Goal: Task Accomplishment & Management: Manage account settings

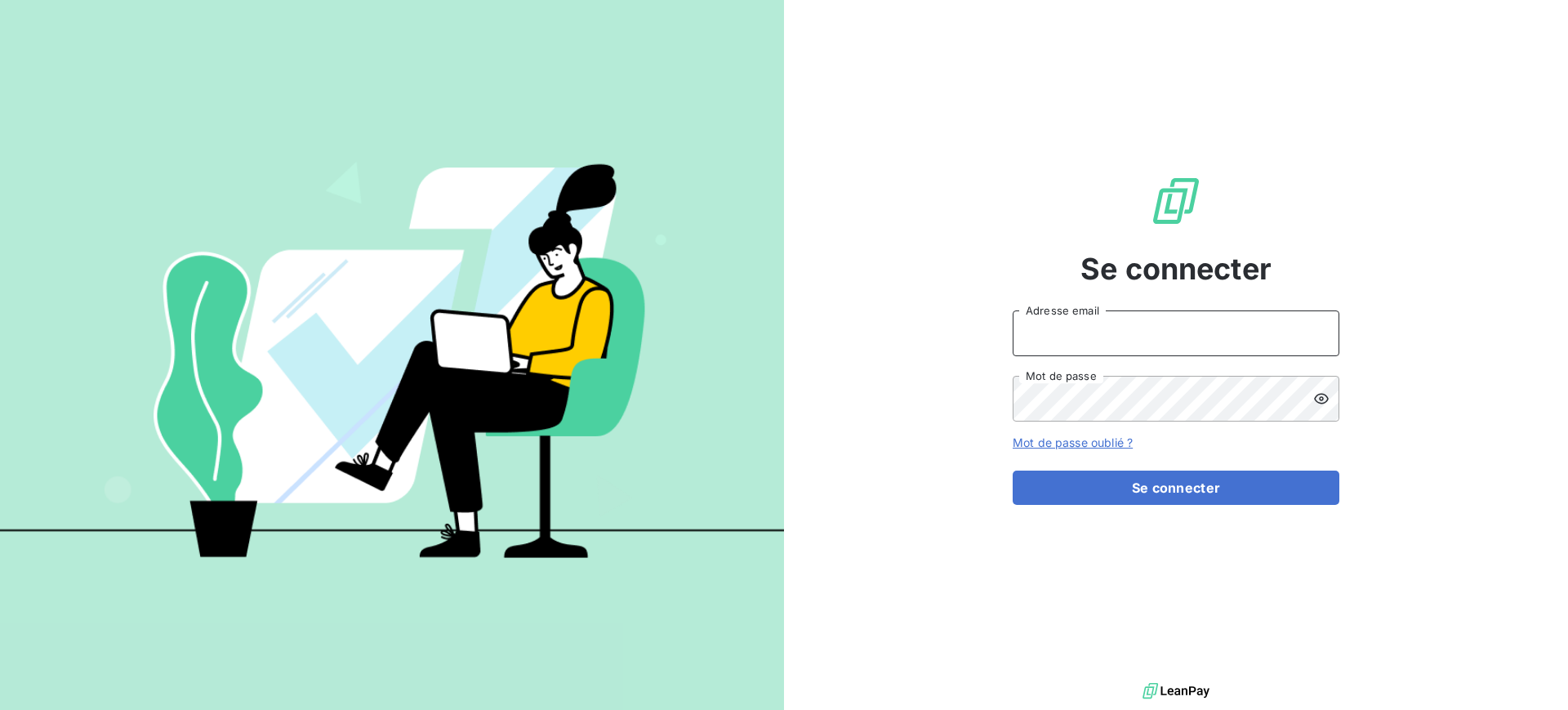
click at [1088, 329] on input "Adresse email" at bounding box center [1176, 334] width 327 height 46
type input "[PERSON_NAME][EMAIL_ADDRESS][PERSON_NAME][DOMAIN_NAME]"
click at [1013, 471] on button "Se connecter" at bounding box center [1176, 488] width 327 height 35
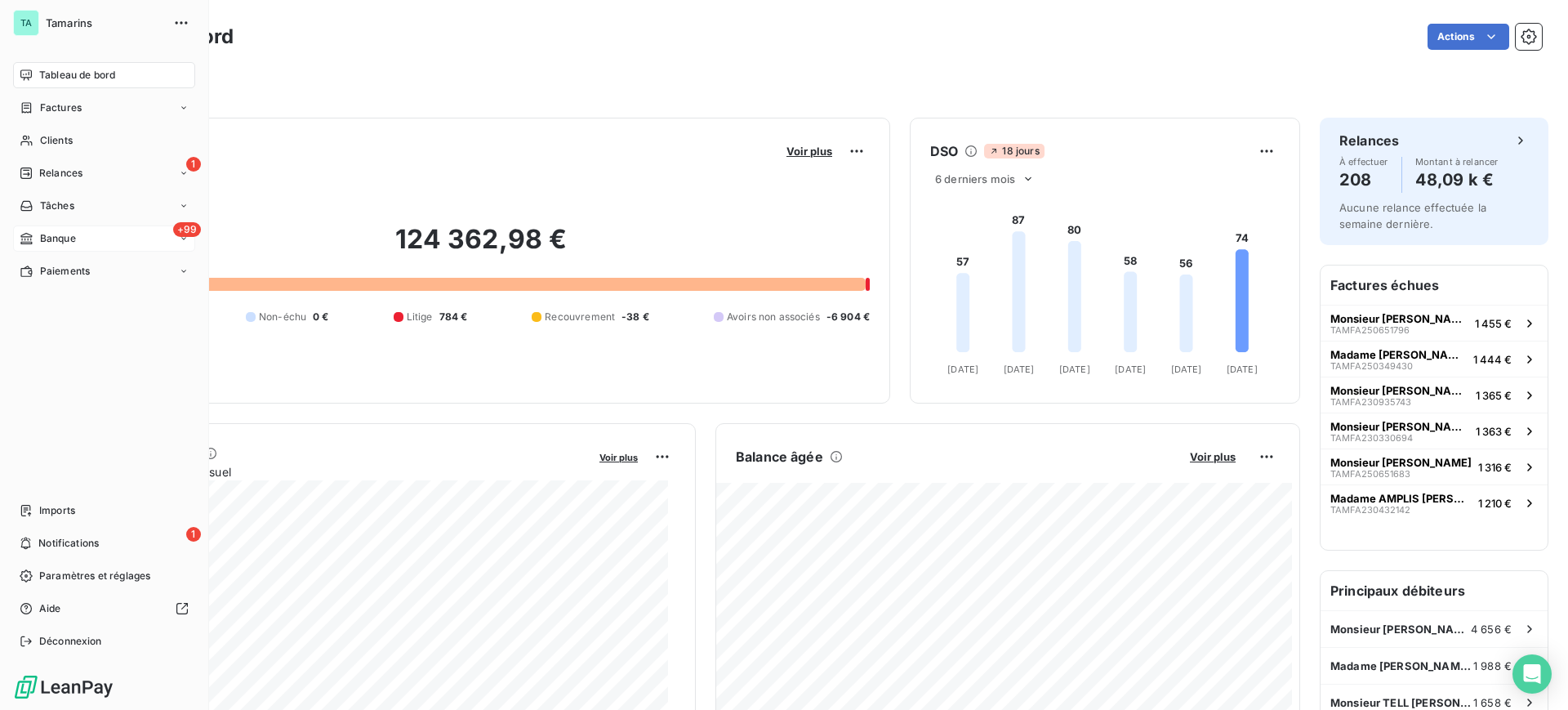
click at [60, 235] on span "Banque" at bounding box center [58, 238] width 35 height 14
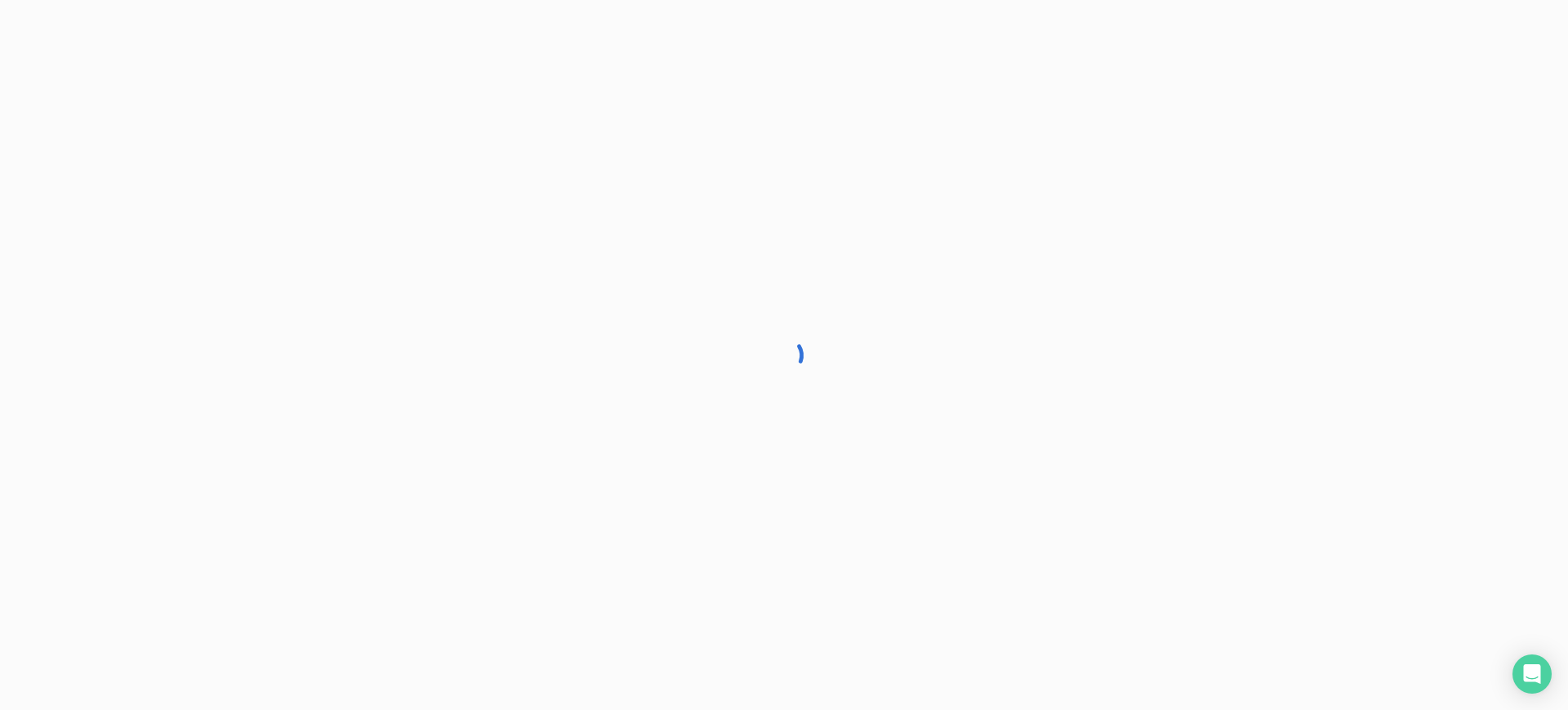
click at [60, 237] on div at bounding box center [784, 355] width 1568 height 710
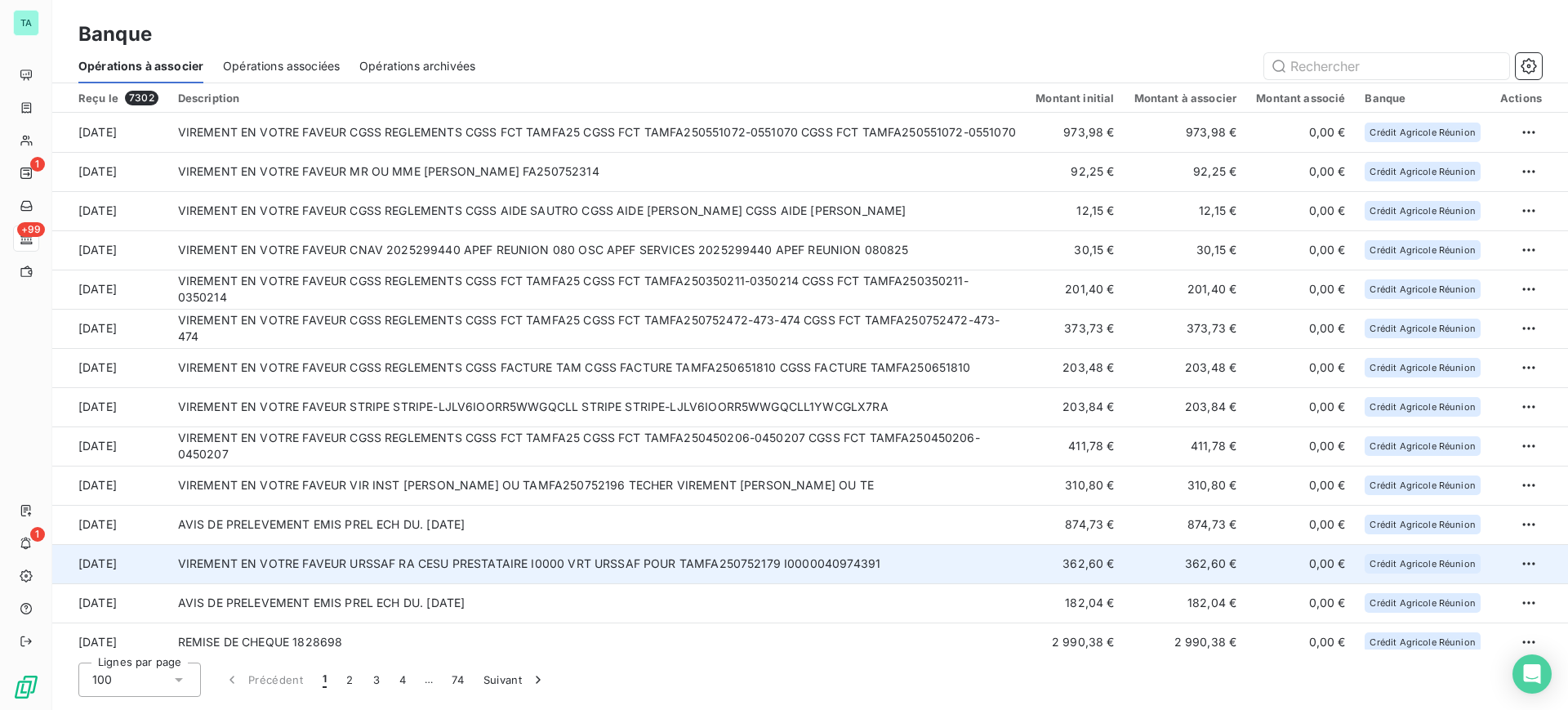
click at [658, 571] on td "VIREMENT EN VOTRE FAVEUR URSSAF RA CESU PRESTATAIRE I0000 VRT URSSAF POUR TAMFA…" at bounding box center [597, 563] width 858 height 39
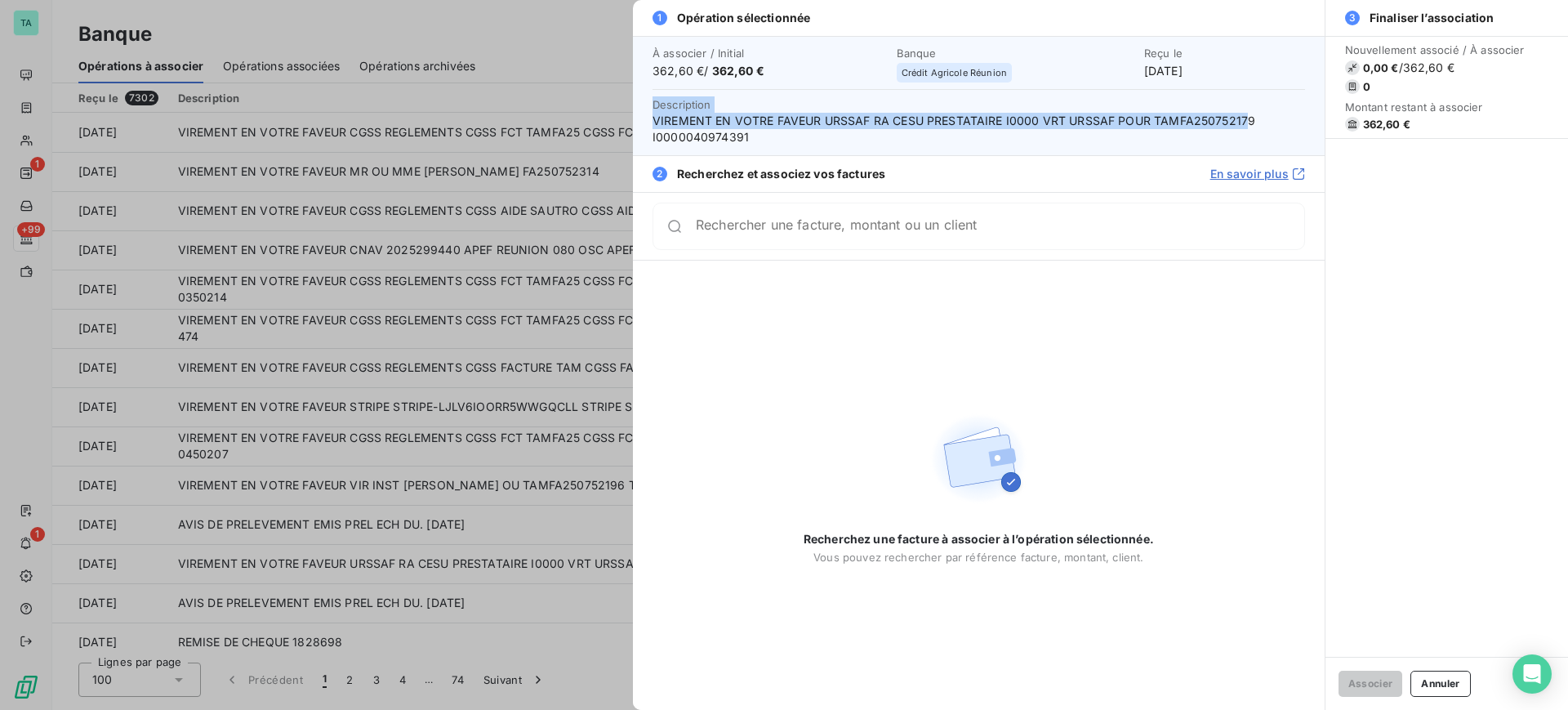
drag, startPoint x: 1243, startPoint y: 120, endPoint x: 1198, endPoint y: 108, distance: 46.6
click at [1198, 108] on span "Description VIREMENT EN VOTRE FAVEUR URSSAF RA CESU PRESTATAIRE I0000 VRT URSSA…" at bounding box center [978, 120] width 652 height 49
click at [1241, 110] on span "Description VIREMENT EN VOTRE FAVEUR URSSAF RA CESU PRESTATAIRE I0000 VRT URSSA…" at bounding box center [978, 120] width 652 height 49
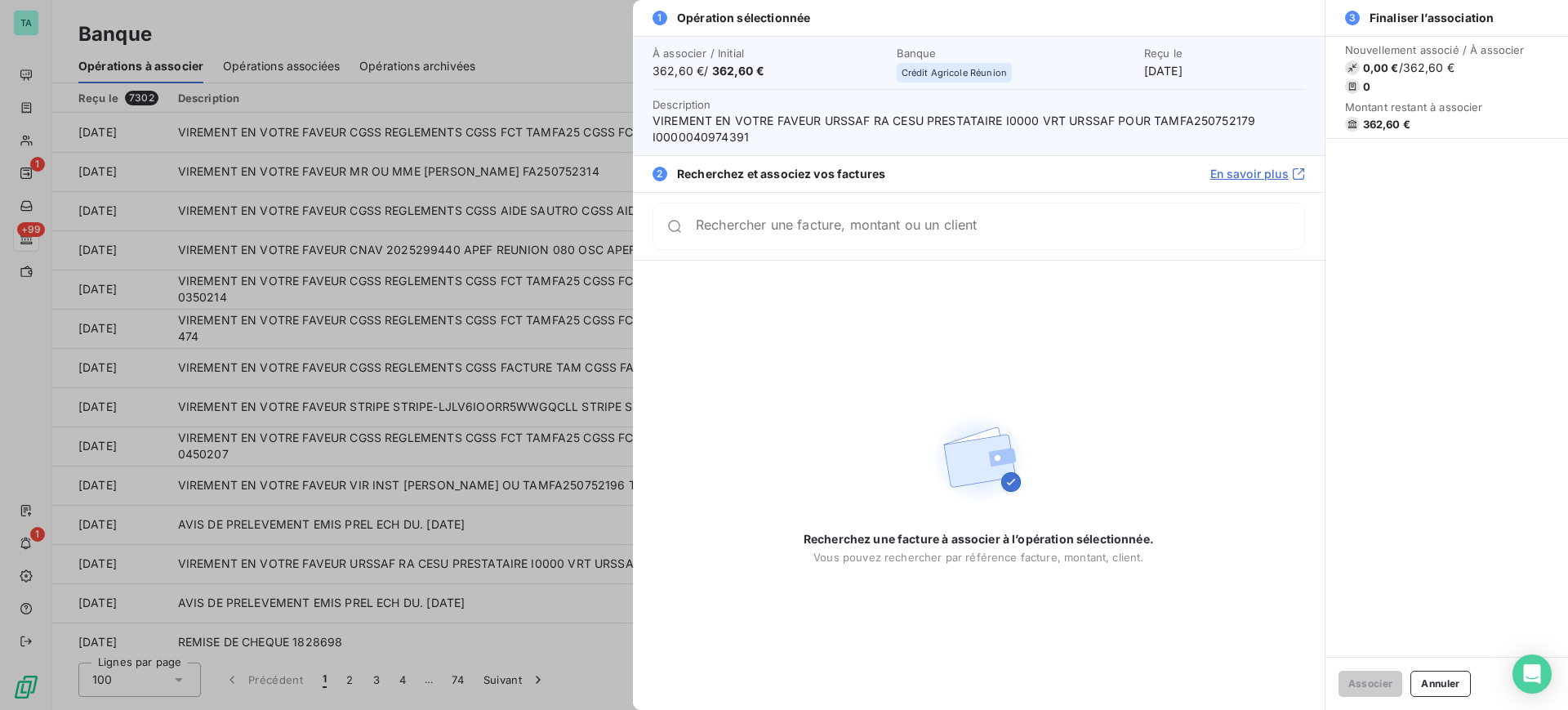
click at [1228, 145] on span "VIREMENT EN VOTRE FAVEUR URSSAF RA CESU PRESTATAIRE I0000 VRT URSSAF POUR TAMFA…" at bounding box center [978, 130] width 652 height 33
click at [1249, 120] on span "VIREMENT EN VOTRE FAVEUR URSSAF RA CESU PRESTATAIRE I0000 VRT URSSAF POUR TAMFA…" at bounding box center [978, 130] width 652 height 33
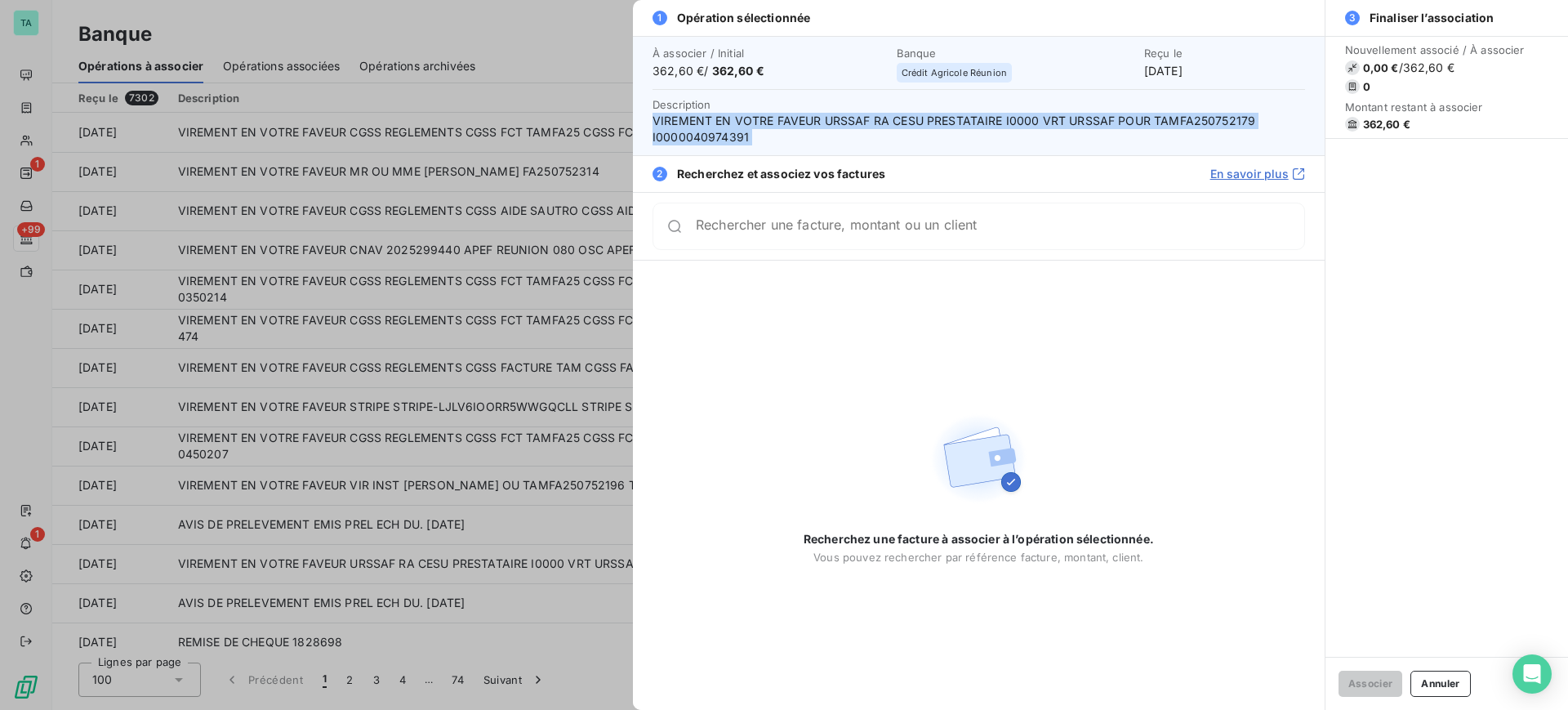
click at [1243, 122] on span "VIREMENT EN VOTRE FAVEUR URSSAF RA CESU PRESTATAIRE I0000 VRT URSSAF POUR TAMFA…" at bounding box center [978, 130] width 652 height 33
click at [1217, 116] on span "VIREMENT EN VOTRE FAVEUR URSSAF RA CESU PRESTATAIRE I0000 VRT URSSAF POUR TAMFA…" at bounding box center [978, 130] width 652 height 33
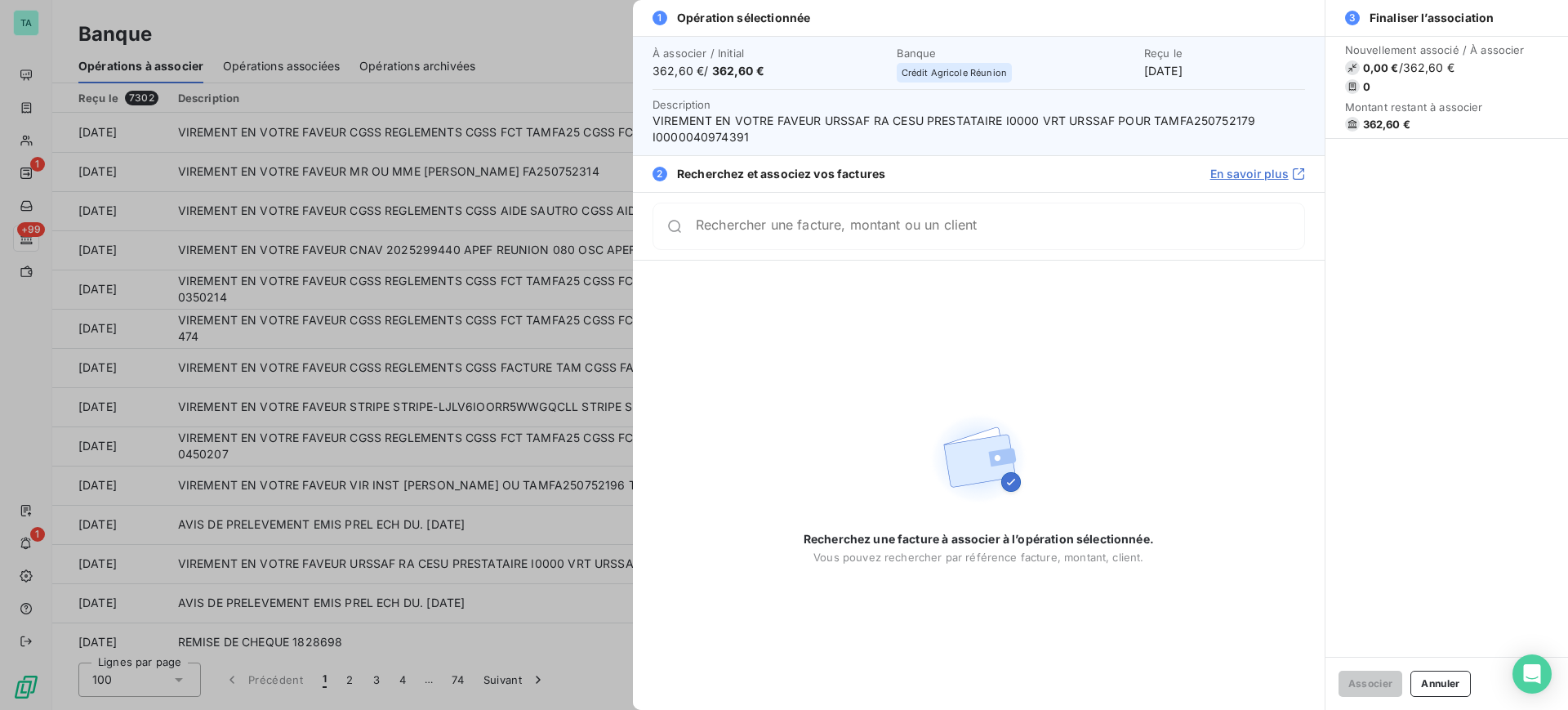
click at [1150, 119] on span "VIREMENT EN VOTRE FAVEUR URSSAF RA CESU PRESTATAIRE I0000 VRT URSSAF POUR TAMFA…" at bounding box center [978, 130] width 652 height 33
drag, startPoint x: 1203, startPoint y: 123, endPoint x: 1221, endPoint y: 125, distance: 18.1
click at [1220, 125] on span "VIREMENT EN VOTRE FAVEUR URSSAF RA CESU PRESTATAIRE I0000 VRT URSSAF POUR TAMFA…" at bounding box center [978, 130] width 652 height 33
click at [1152, 117] on span "VIREMENT EN VOTRE FAVEUR URSSAF RA CESU PRESTATAIRE I0000 VRT URSSAF POUR TAMFA…" at bounding box center [978, 130] width 652 height 33
click at [1163, 119] on span "VIREMENT EN VOTRE FAVEUR URSSAF RA CESU PRESTATAIRE I0000 VRT URSSAF POUR TAMFA…" at bounding box center [978, 130] width 652 height 33
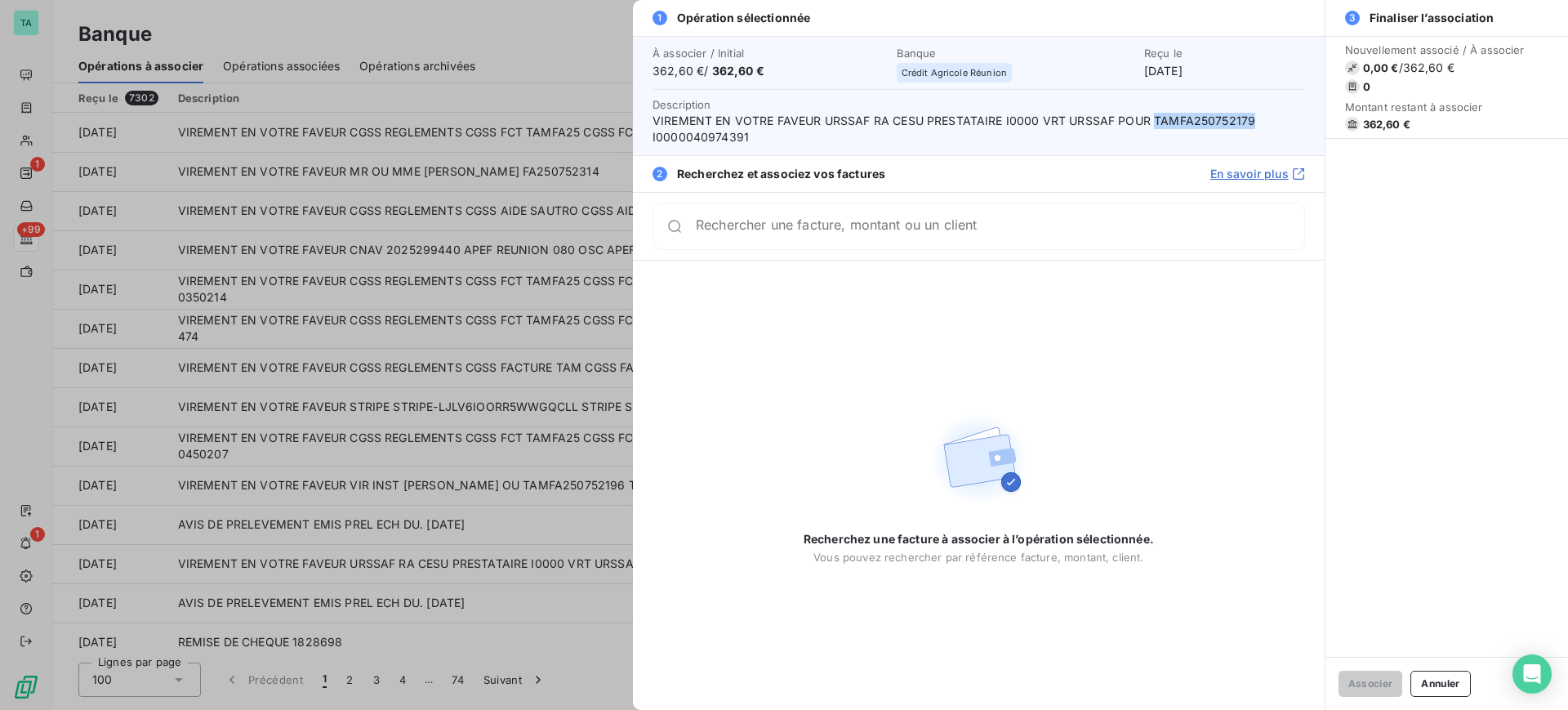
drag, startPoint x: 1152, startPoint y: 119, endPoint x: 1254, endPoint y: 122, distance: 102.0
click at [1254, 122] on span "VIREMENT EN VOTRE FAVEUR URSSAF RA CESU PRESTATAIRE I0000 VRT URSSAF POUR TAMFA…" at bounding box center [978, 130] width 652 height 33
click at [1253, 121] on span "VIREMENT EN VOTRE FAVEUR URSSAF RA CESU PRESTATAIRE I0000 VRT URSSAF POUR TAMFA…" at bounding box center [978, 130] width 652 height 33
copy span "TAMFA250752179"
click at [1436, 677] on button "Annuler" at bounding box center [1440, 683] width 59 height 26
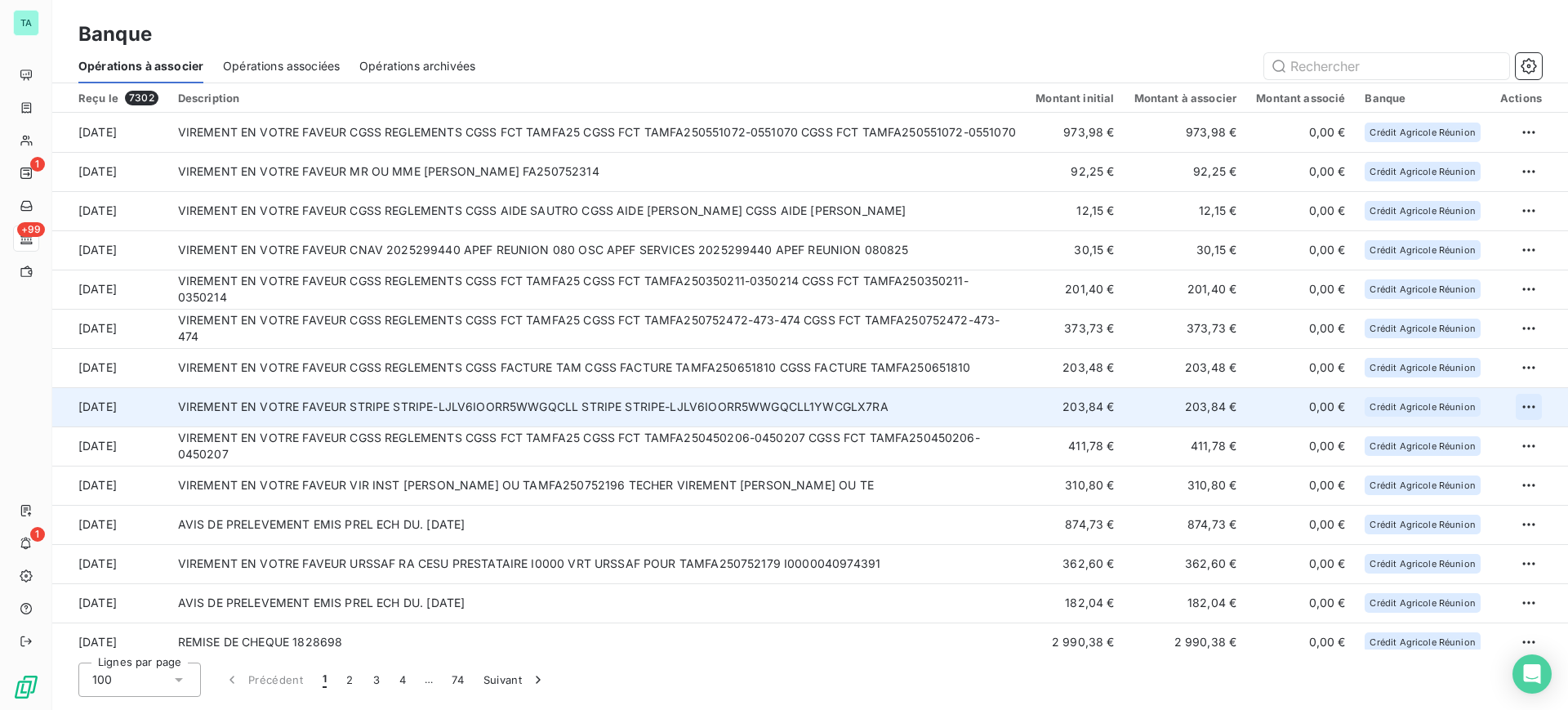
click at [1524, 412] on html "TA 1 +99 1 Banque Opérations à associer Opérations associées Opérations archivé…" at bounding box center [784, 355] width 1568 height 710
click at [1455, 445] on div "Archiver l’opération" at bounding box center [1464, 442] width 126 height 26
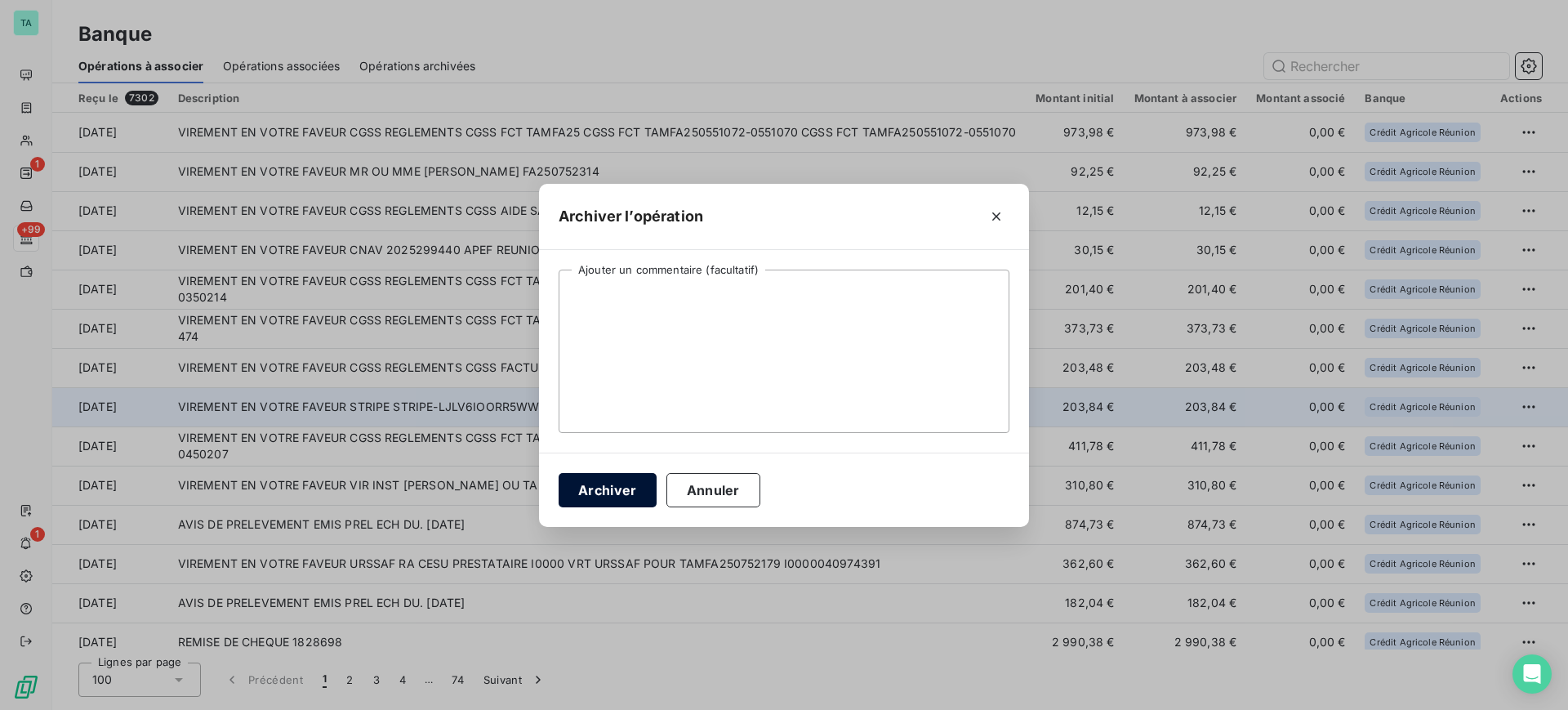
click at [631, 493] on button "Archiver" at bounding box center [608, 490] width 98 height 35
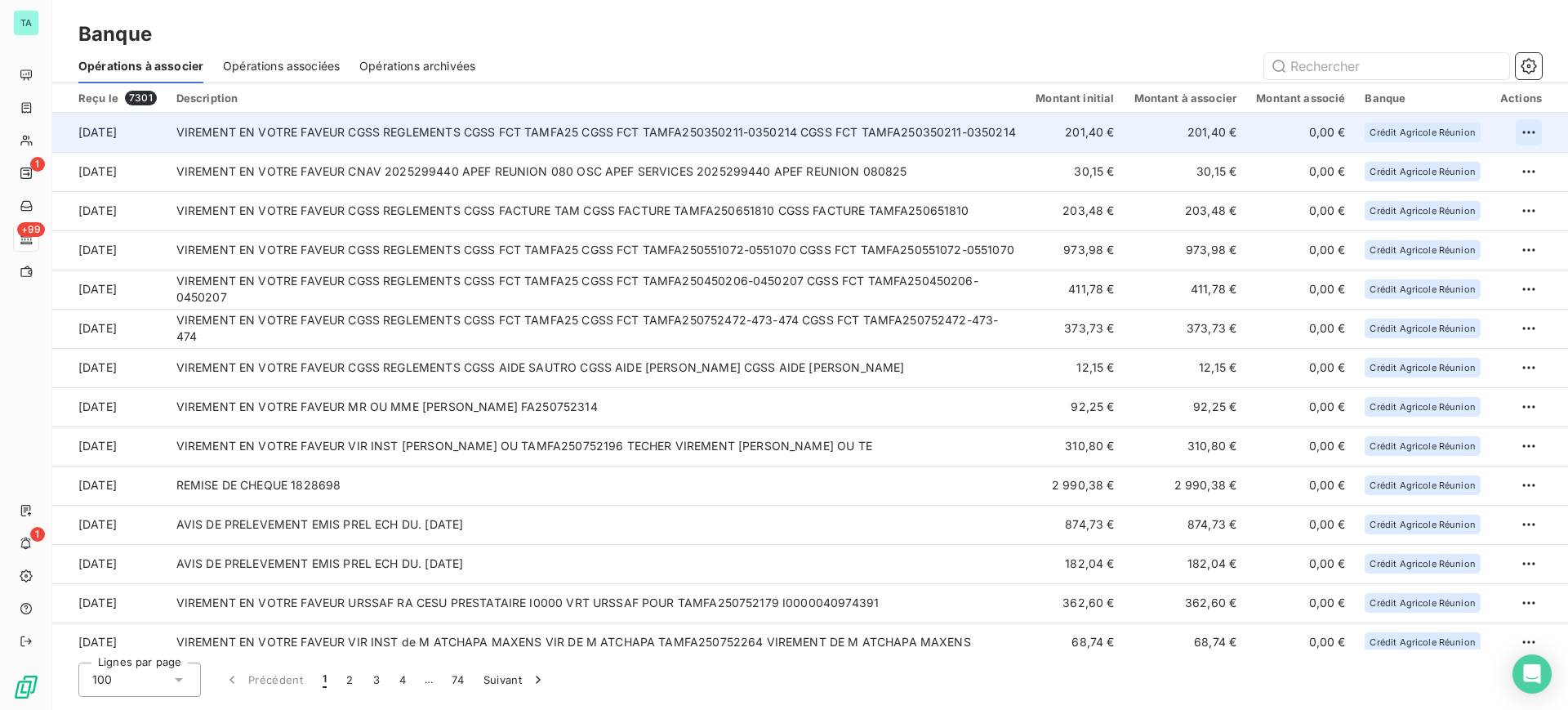
click at [1523, 130] on html "TA 1 +99 1 Banque Opérations à associer Opérations associées Opérations archivé…" at bounding box center [784, 355] width 1568 height 710
click at [1482, 167] on div "Archiver l’opération" at bounding box center [1464, 168] width 126 height 26
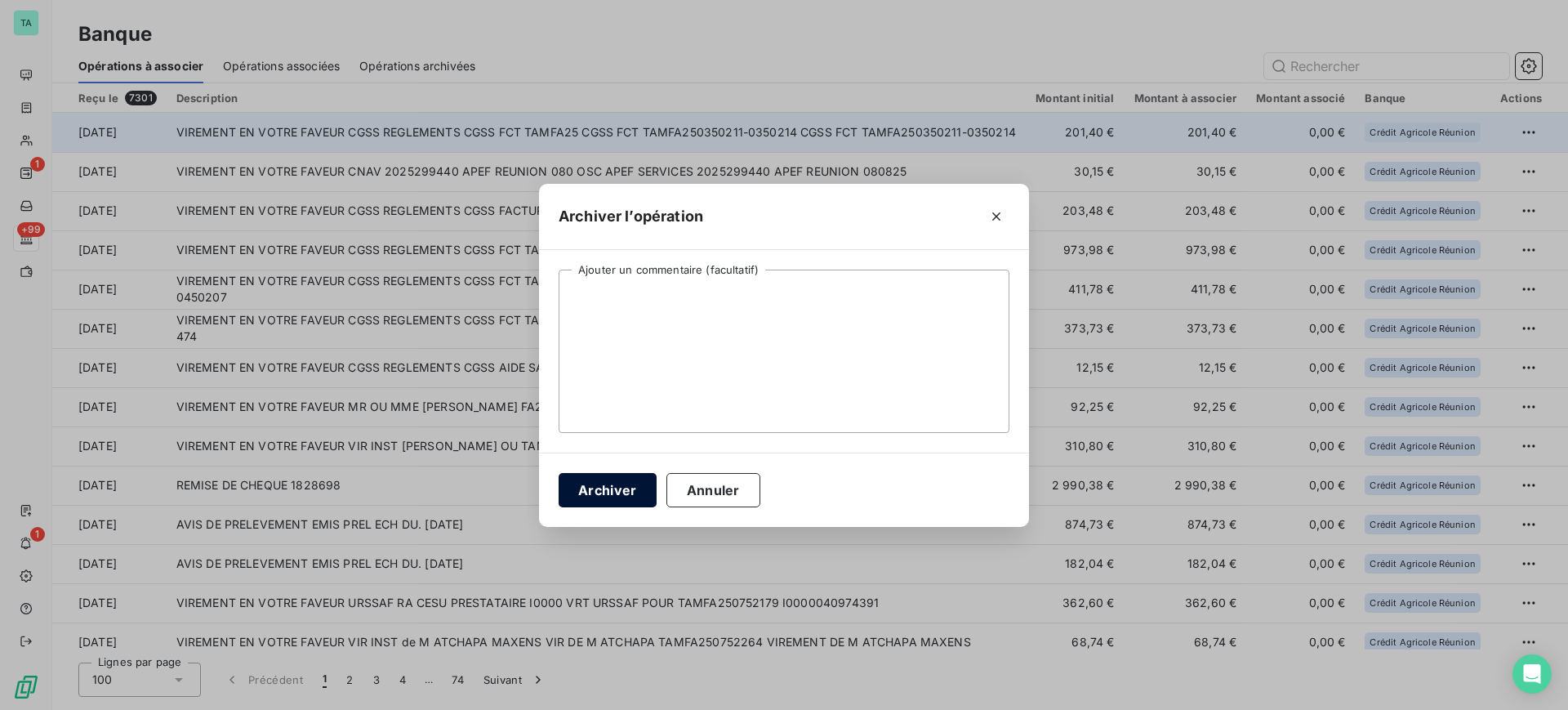
click at [620, 499] on button "Archiver" at bounding box center [608, 490] width 98 height 35
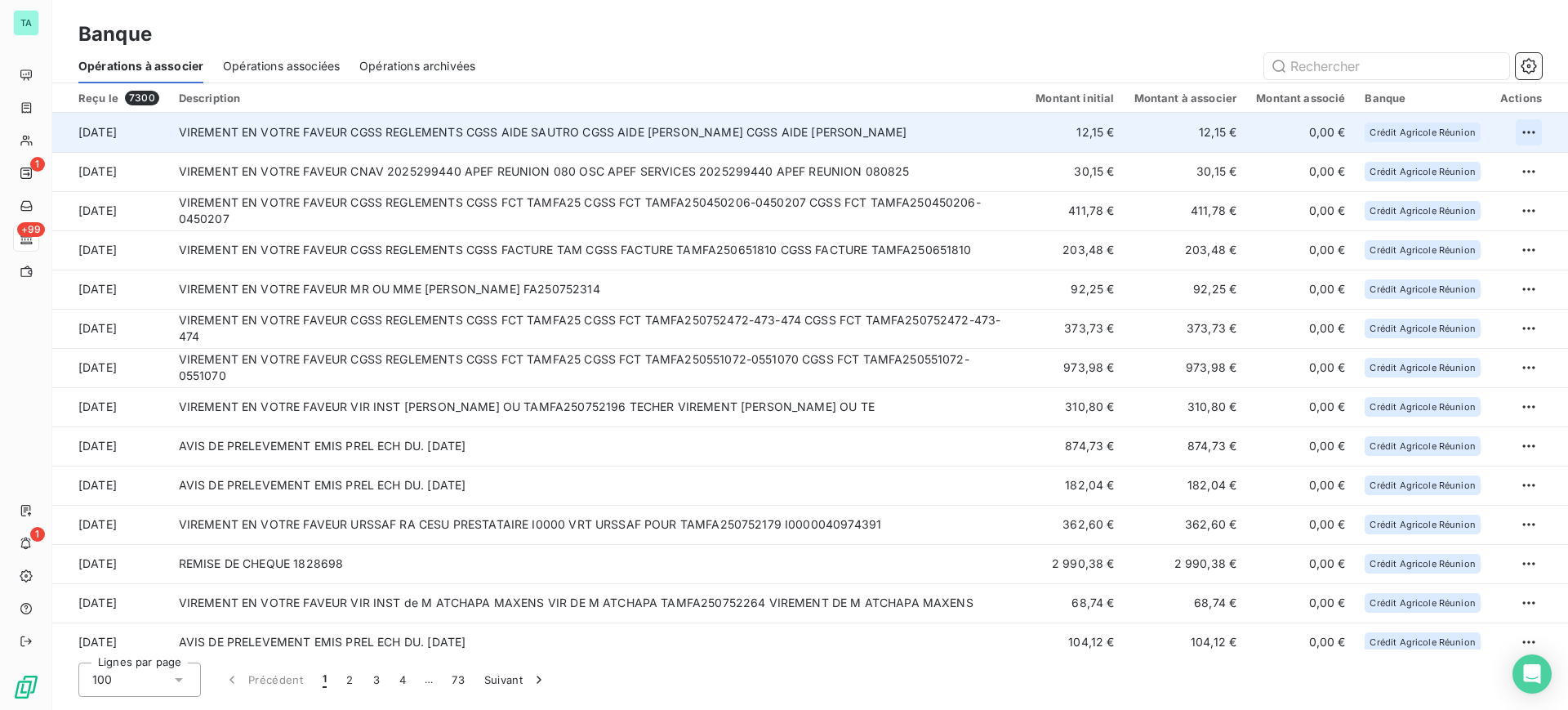
click at [1520, 139] on html "TA 1 +99 1 Banque Opérations à associer Opérations associées Opérations archivé…" at bounding box center [784, 355] width 1568 height 710
click at [1440, 168] on div "Archiver l’opération" at bounding box center [1464, 168] width 126 height 26
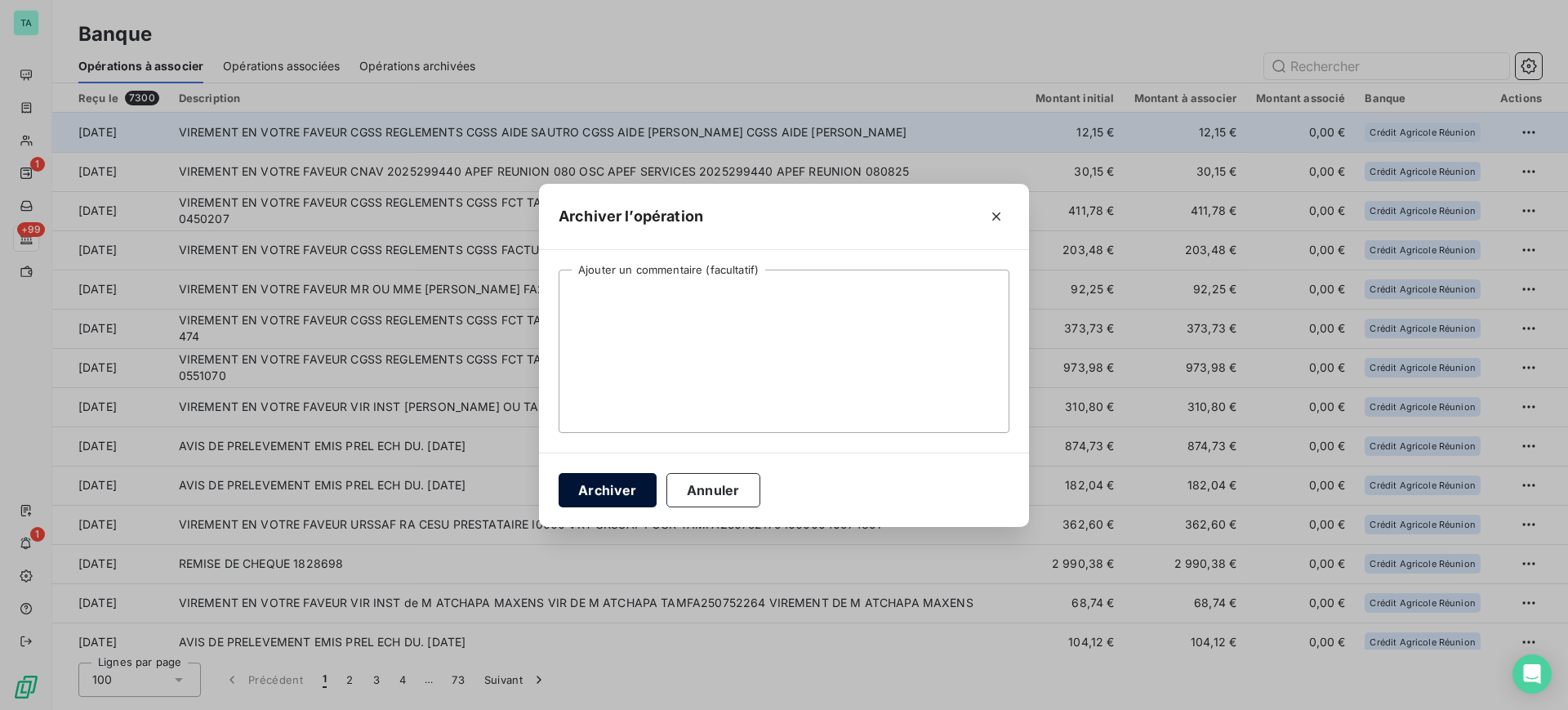
click at [575, 493] on button "Archiver" at bounding box center [608, 490] width 98 height 35
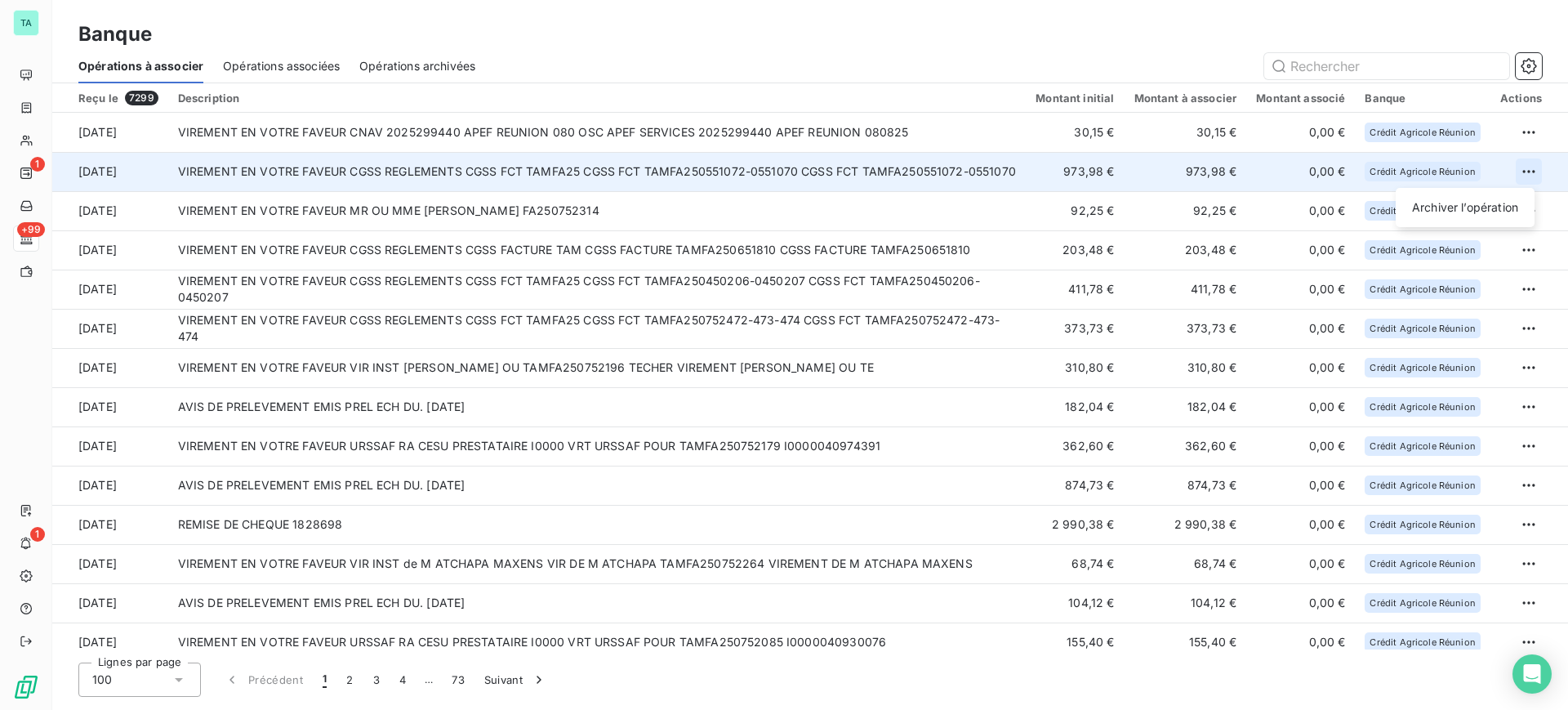
click at [1513, 171] on html "TA 1 +99 1 Banque Opérations à associer Opérations associées Opérations archivé…" at bounding box center [784, 355] width 1568 height 710
click at [1482, 213] on div "Archiver l’opération" at bounding box center [1464, 207] width 126 height 26
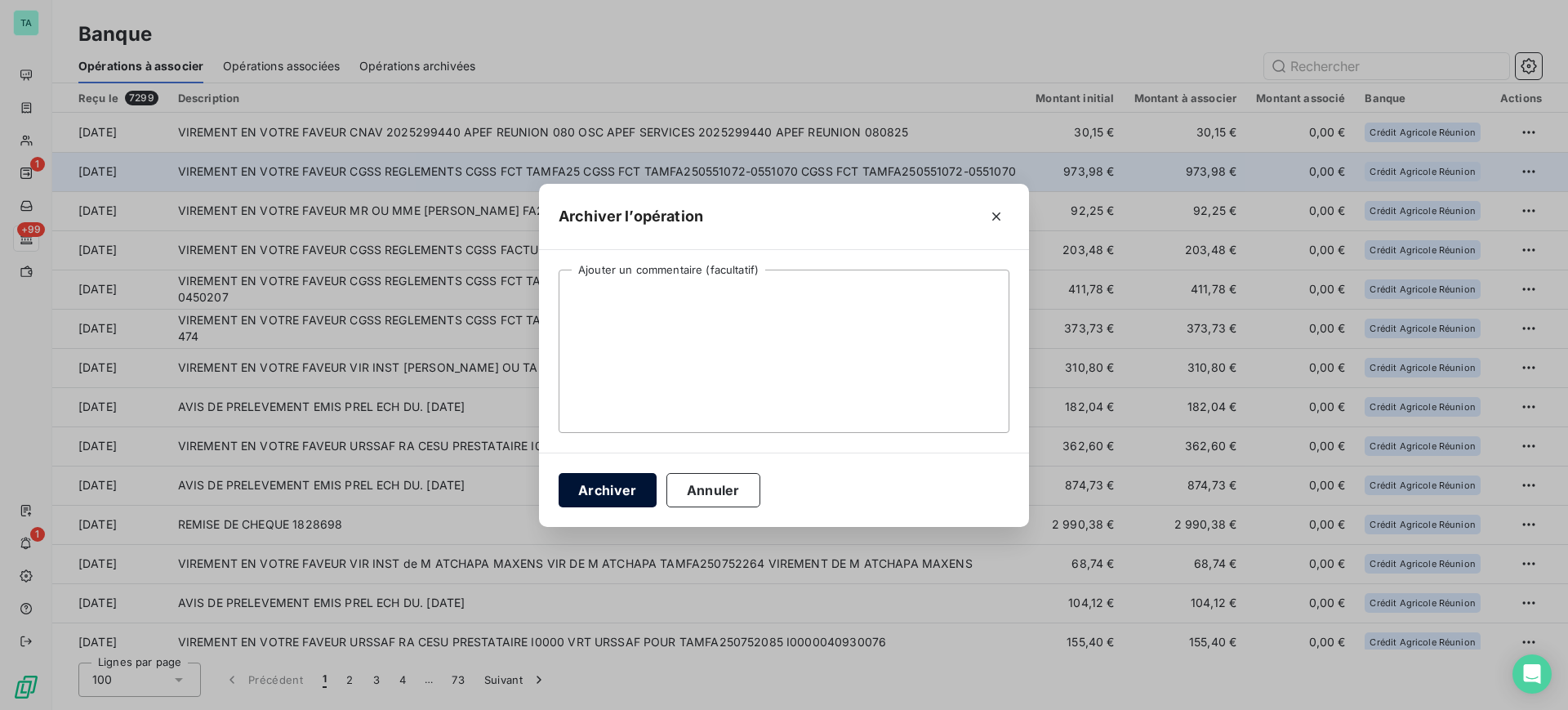
click at [611, 499] on button "Archiver" at bounding box center [608, 490] width 98 height 35
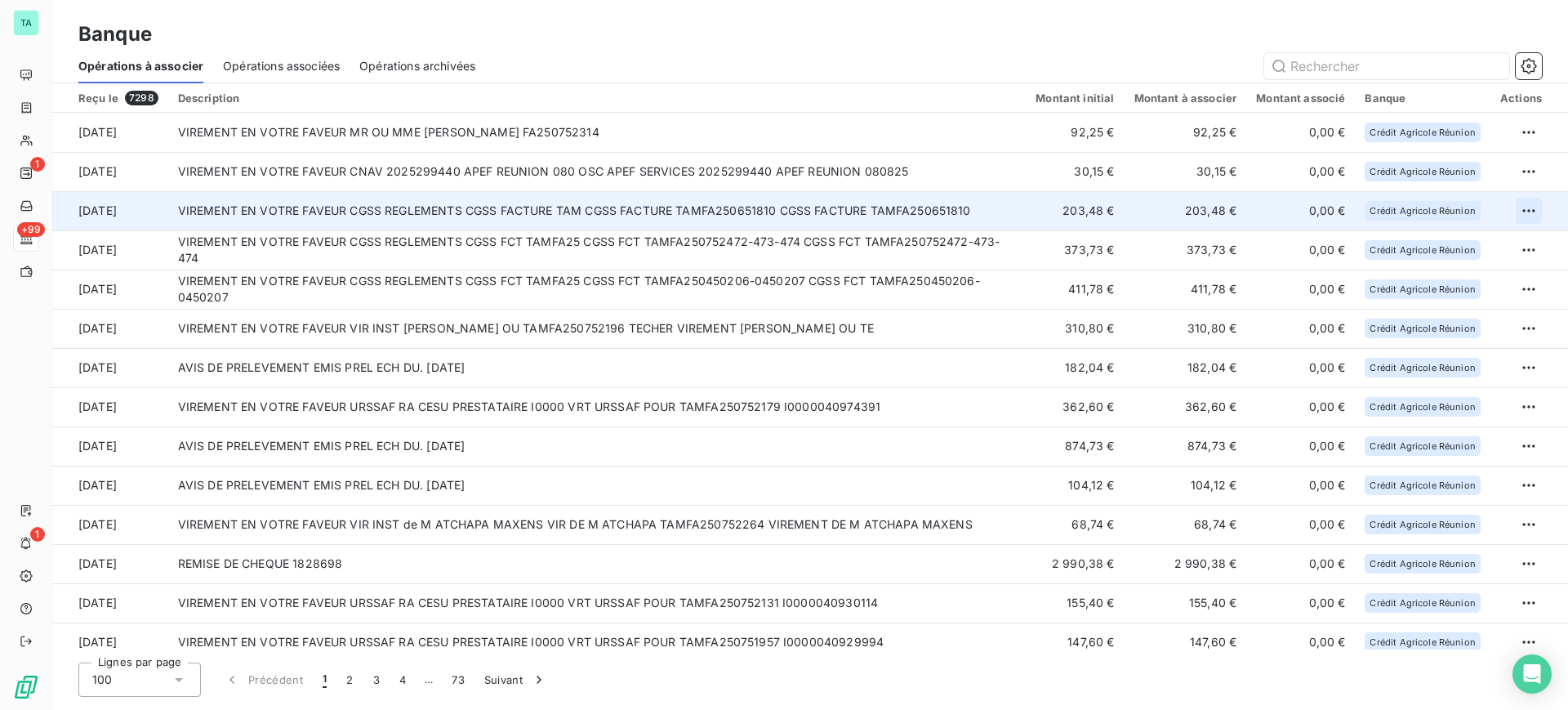
click at [1523, 211] on html "TA 1 +99 1 Banque Opérations à associer Opérations associées Opérations archivé…" at bounding box center [784, 355] width 1568 height 710
click at [1467, 248] on div "Archiver l’opération" at bounding box center [1464, 247] width 126 height 26
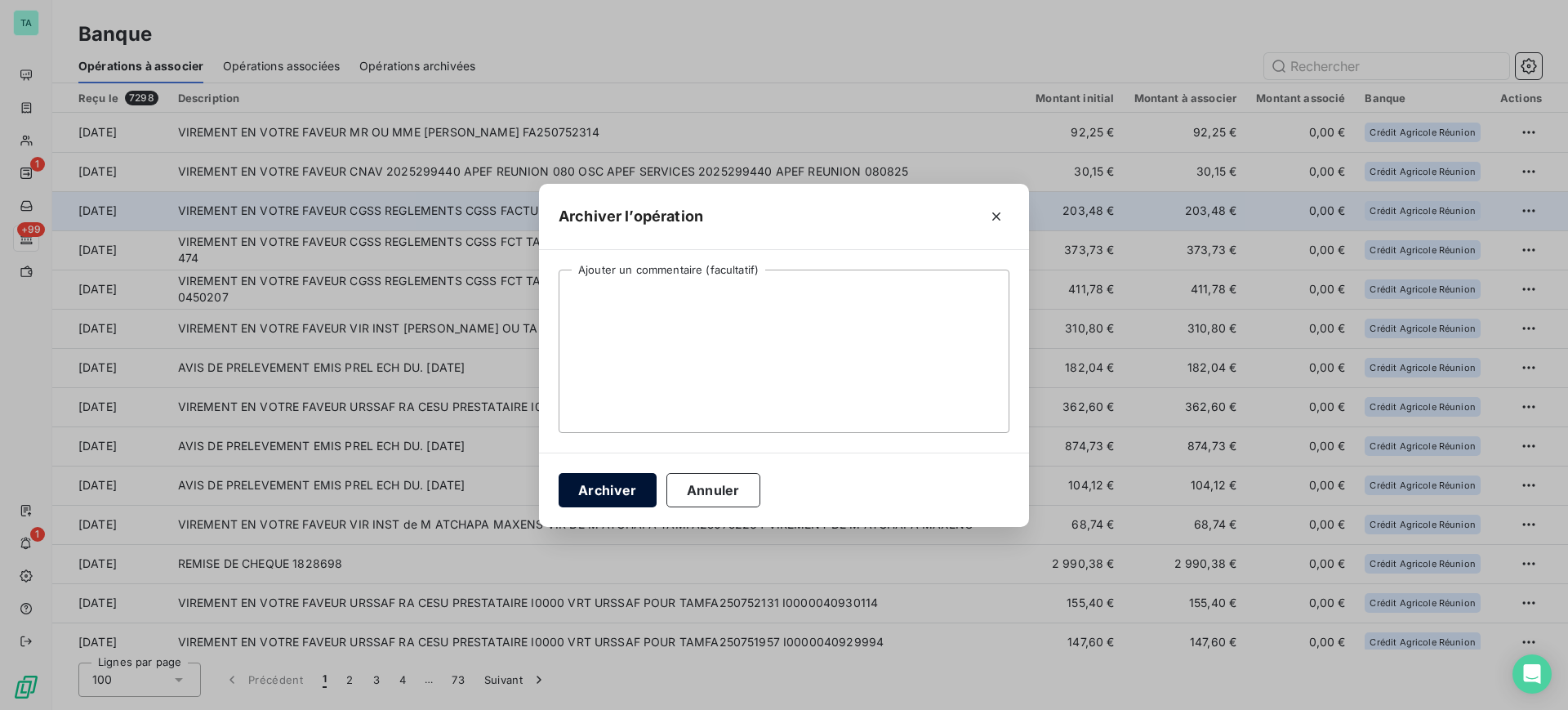
click at [618, 499] on button "Archiver" at bounding box center [608, 490] width 98 height 35
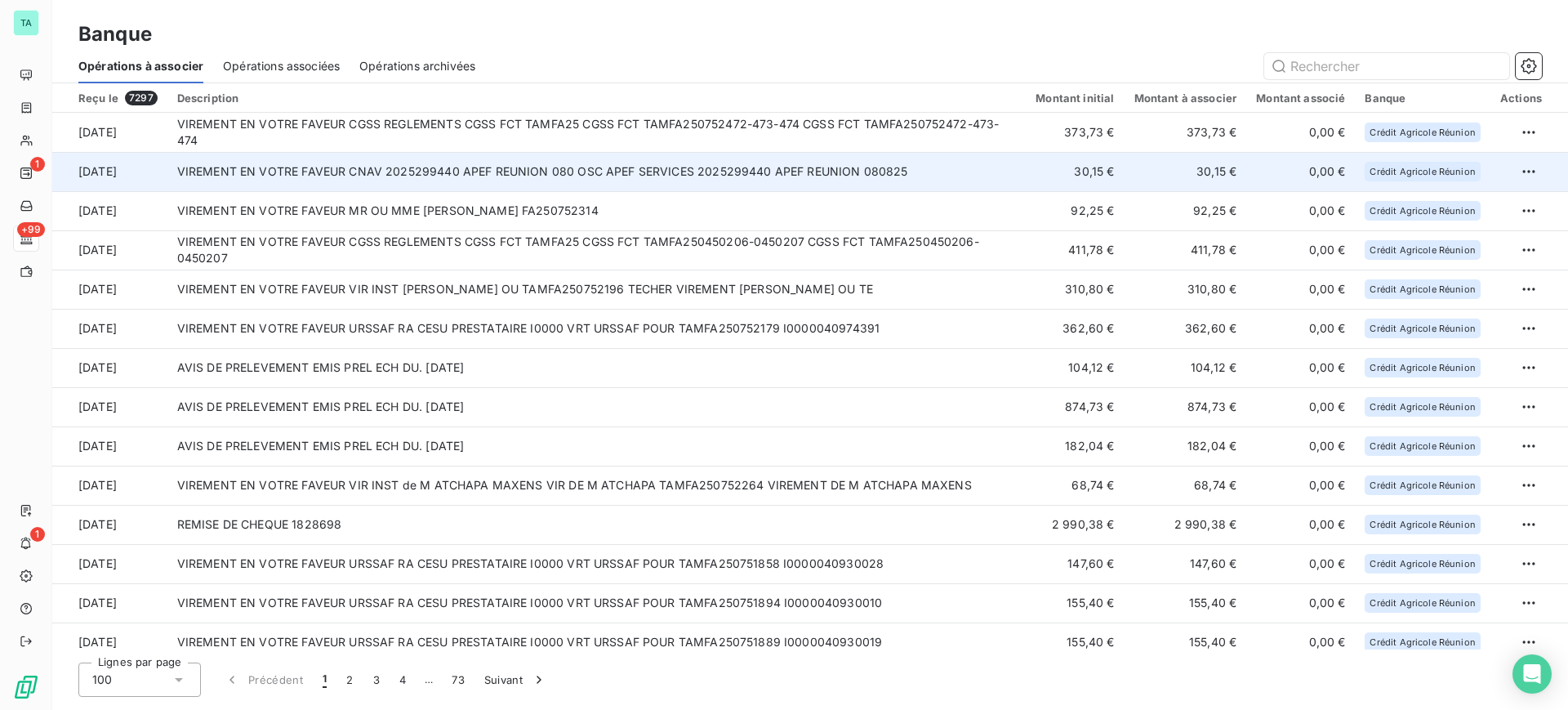
drag, startPoint x: 1440, startPoint y: 130, endPoint x: 1470, endPoint y: 159, distance: 41.7
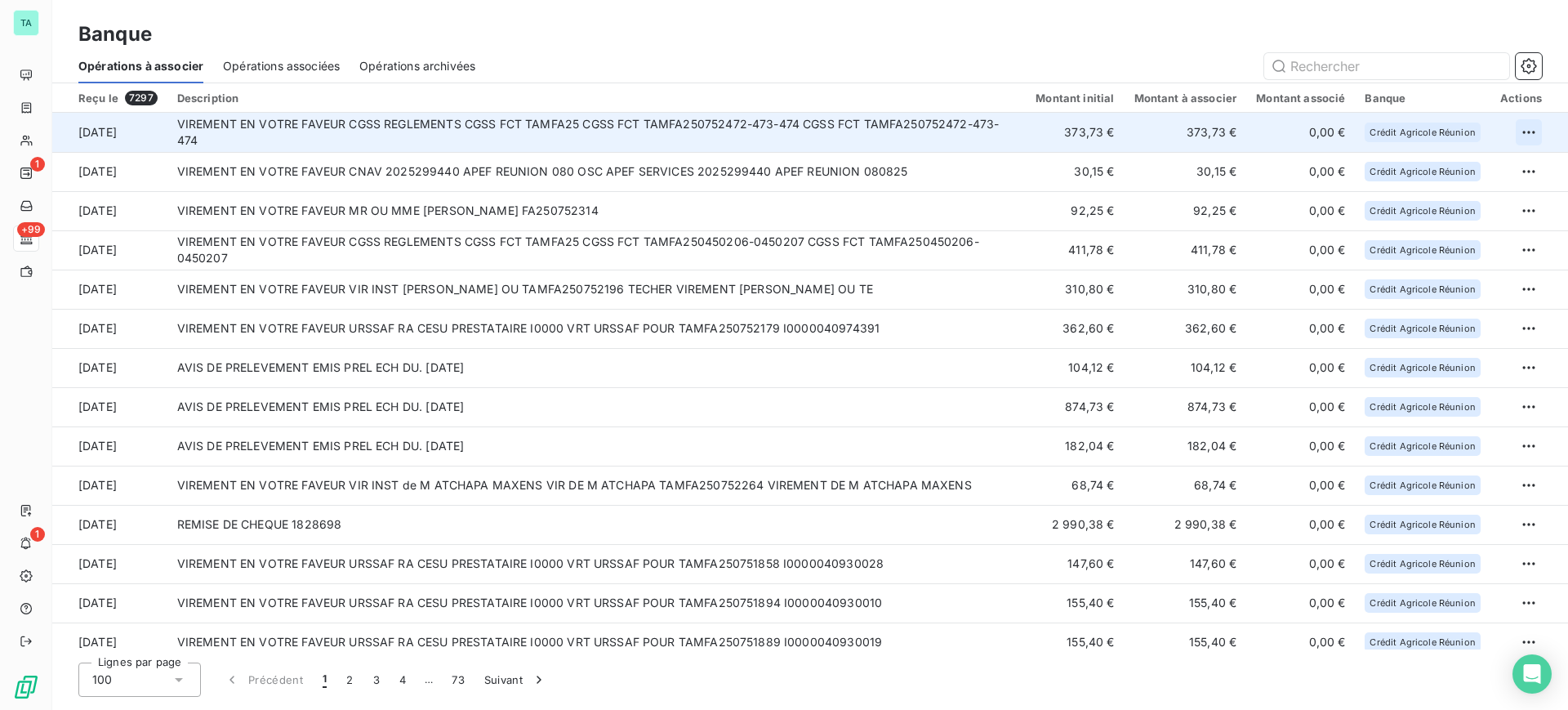
click at [1520, 129] on html "TA 1 +99 1 Banque Opérations à associer Opérations associées Opérations archivé…" at bounding box center [784, 355] width 1568 height 710
click at [1470, 168] on div "Archiver l’opération" at bounding box center [1464, 168] width 126 height 26
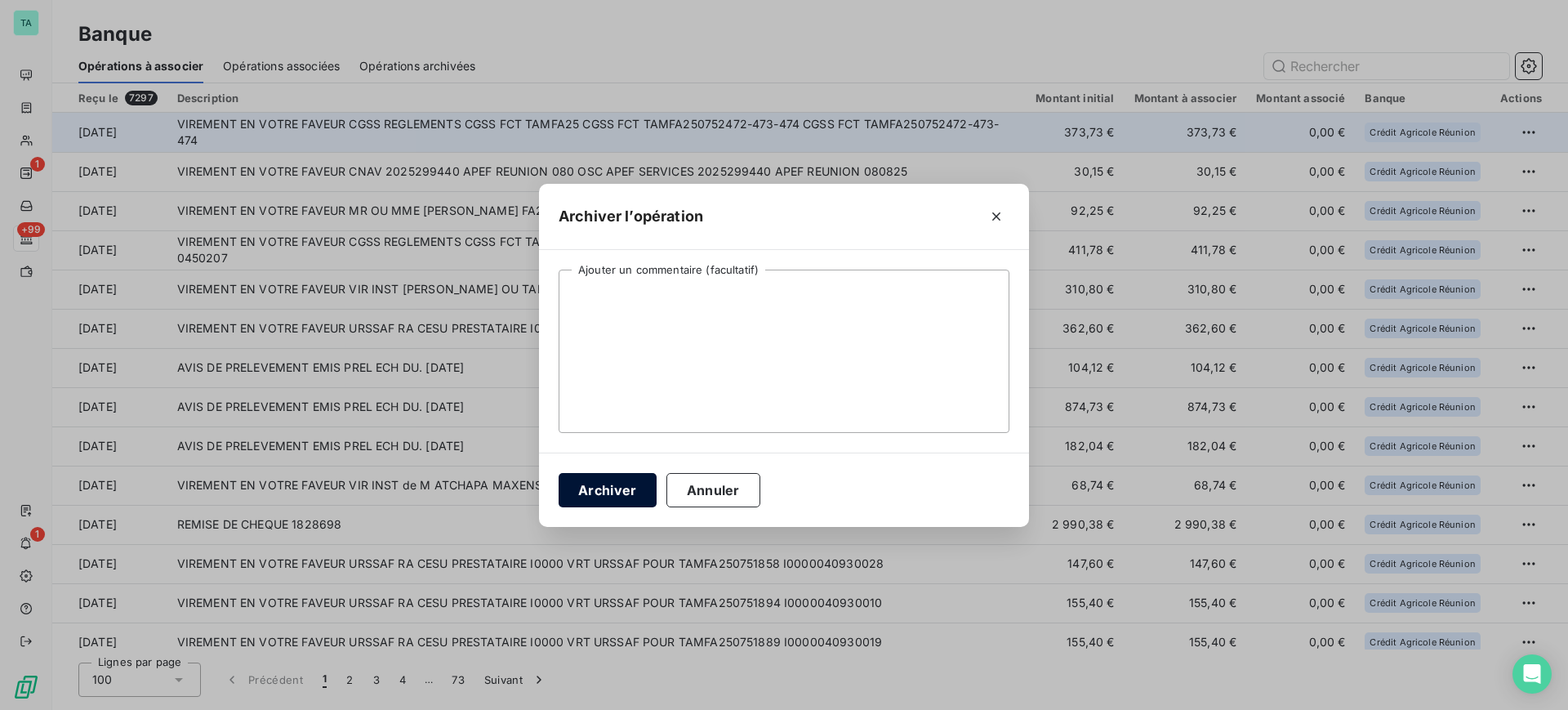
click at [597, 491] on button "Archiver" at bounding box center [608, 490] width 98 height 35
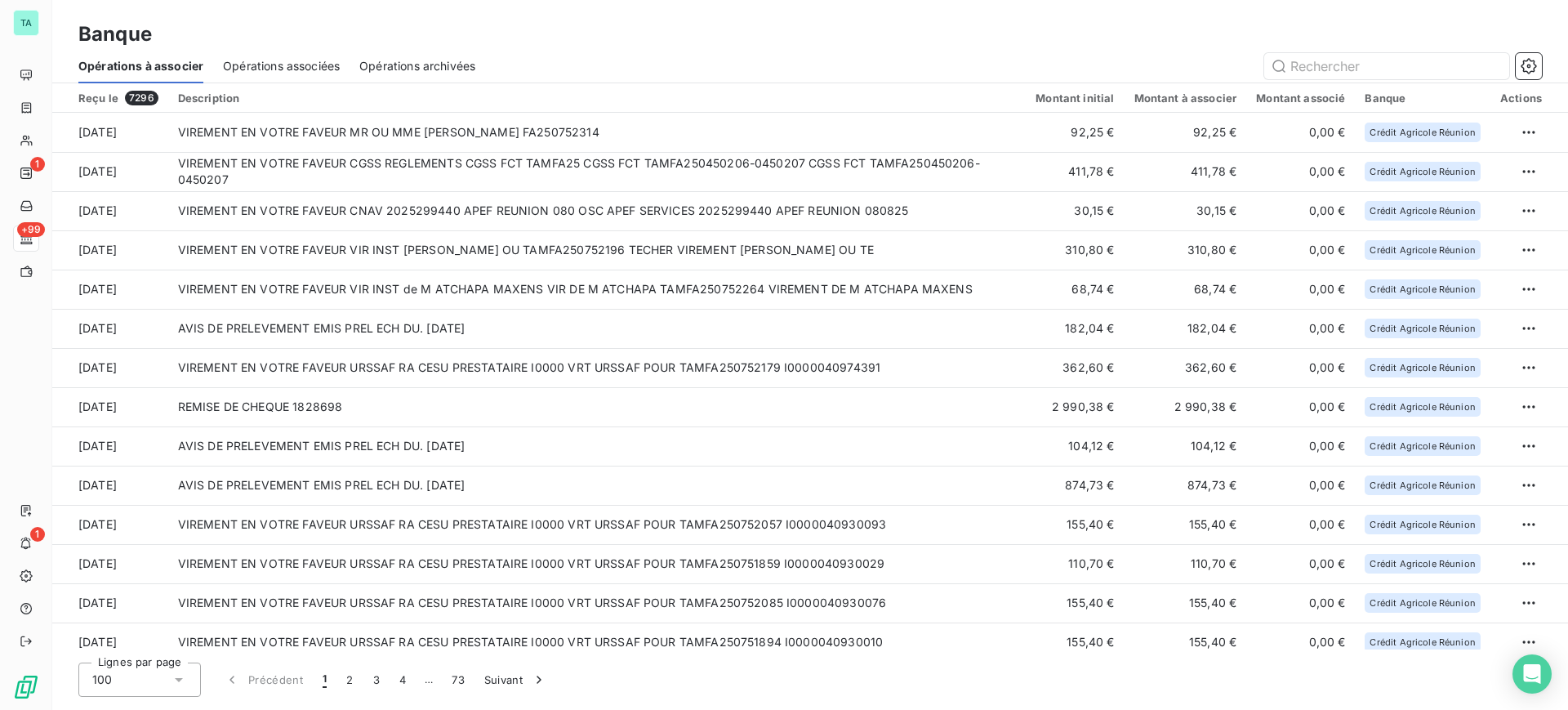
click at [410, 68] on span "Opérations archivées" at bounding box center [417, 65] width 116 height 16
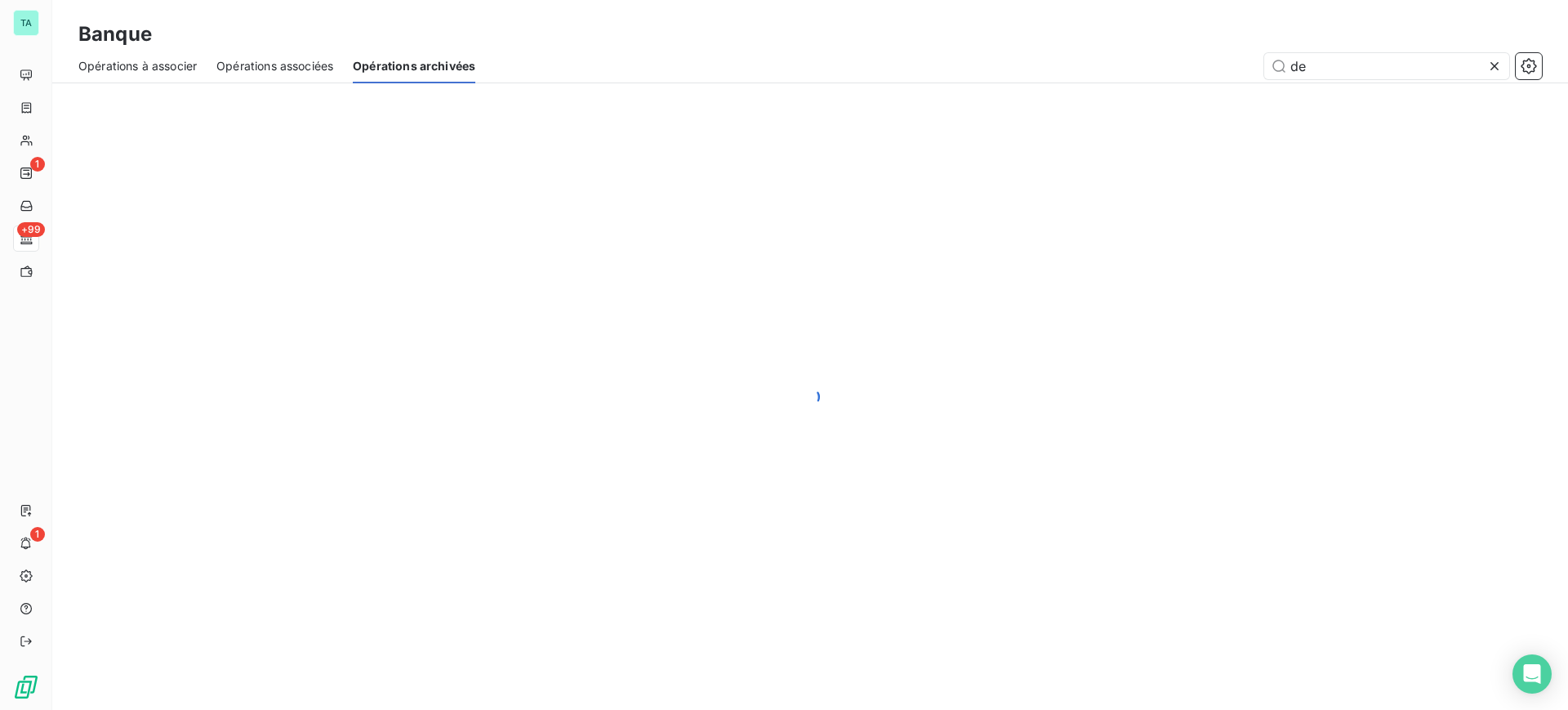
type input "d"
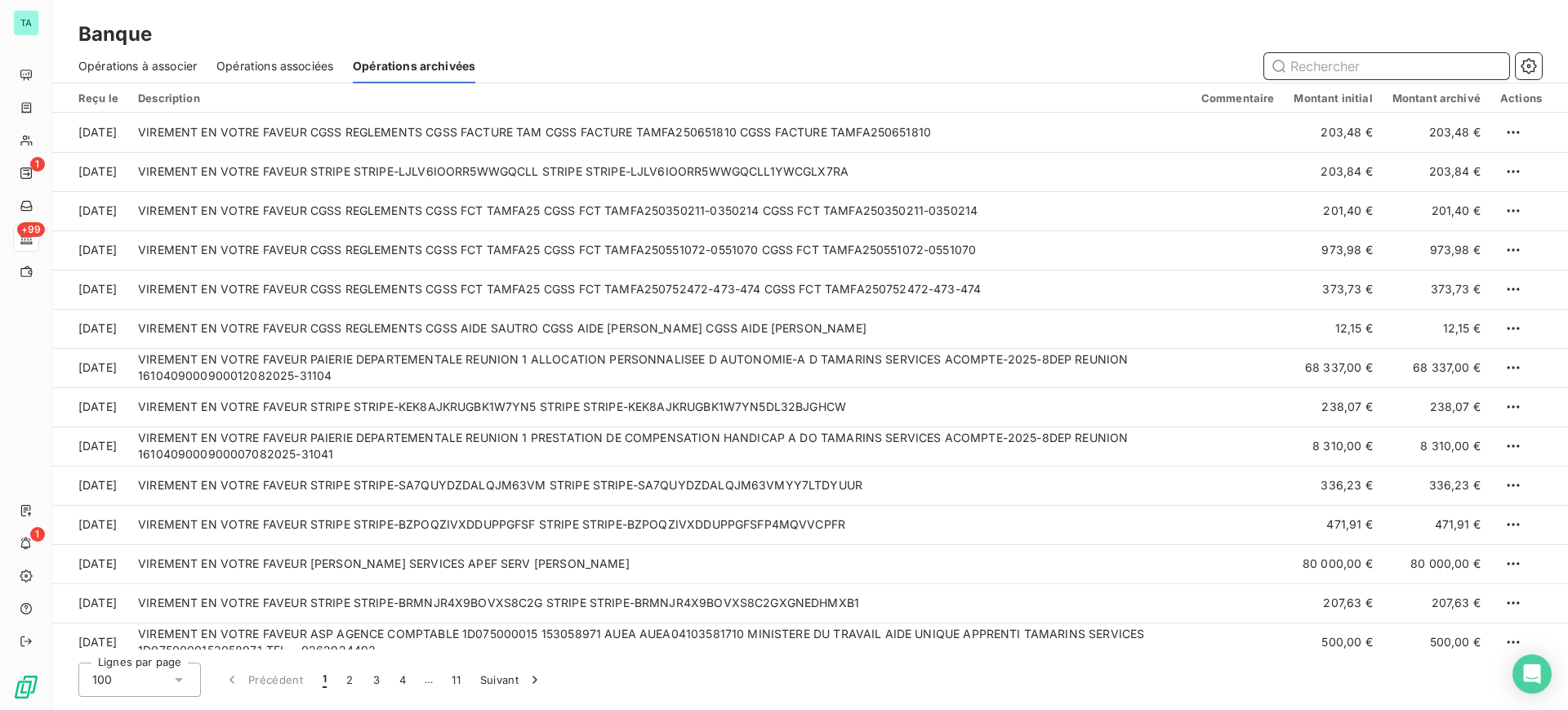
click at [170, 68] on span "Opérations à associer" at bounding box center [137, 65] width 118 height 16
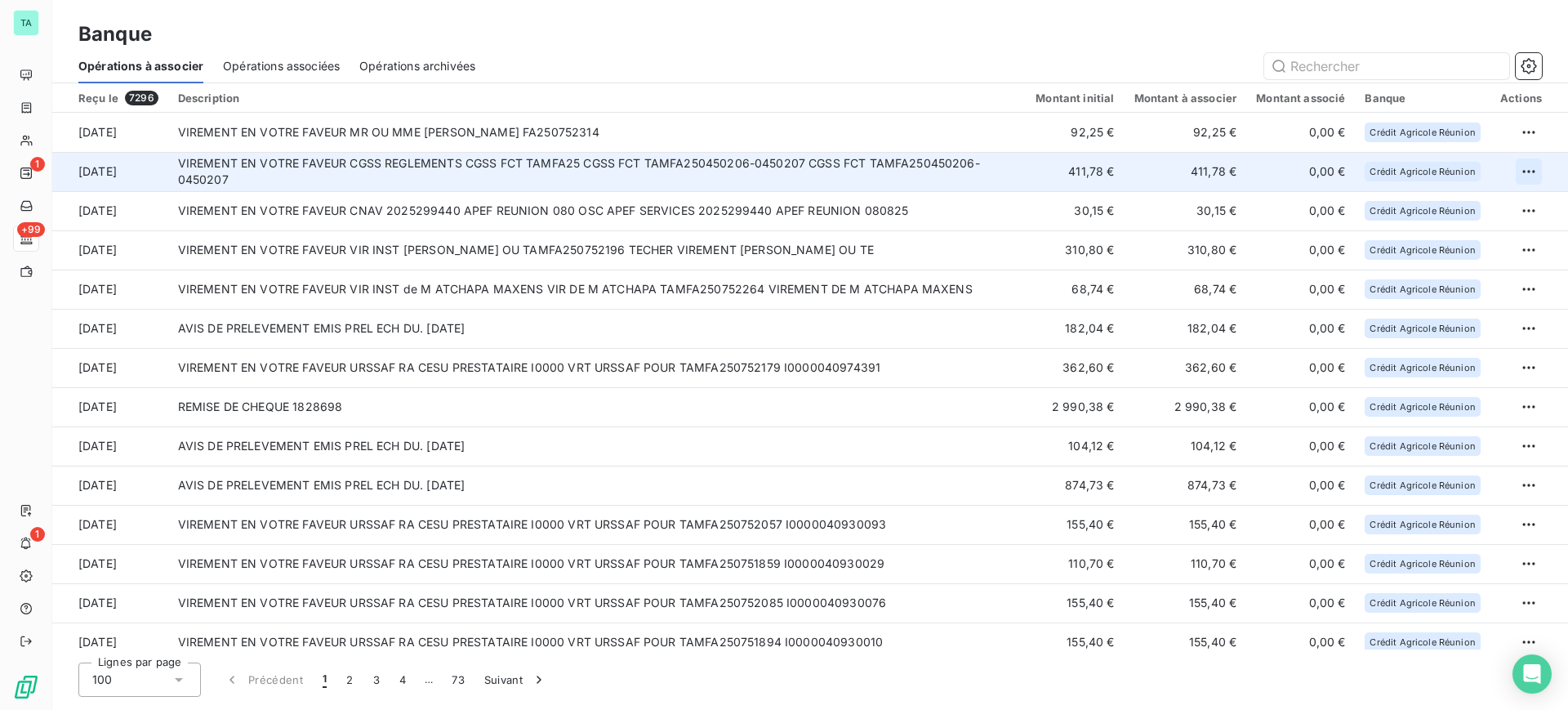
click at [1524, 174] on html "TA 1 +99 1 Banque Opérations à associer Opérations associées Opérations archivé…" at bounding box center [784, 355] width 1568 height 710
click at [1472, 212] on div "Archiver l’opération" at bounding box center [1464, 207] width 126 height 26
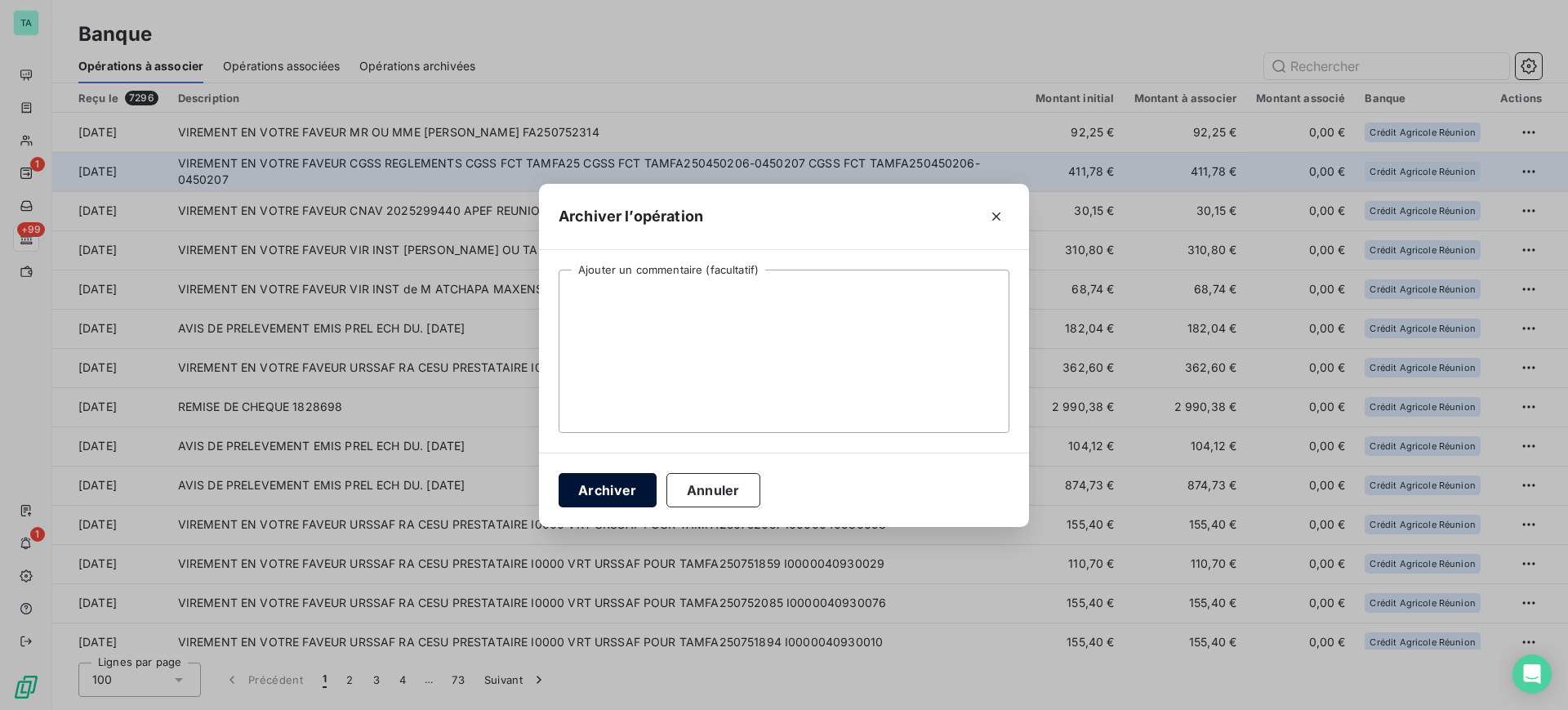
click at [636, 494] on button "Archiver" at bounding box center [608, 490] width 98 height 35
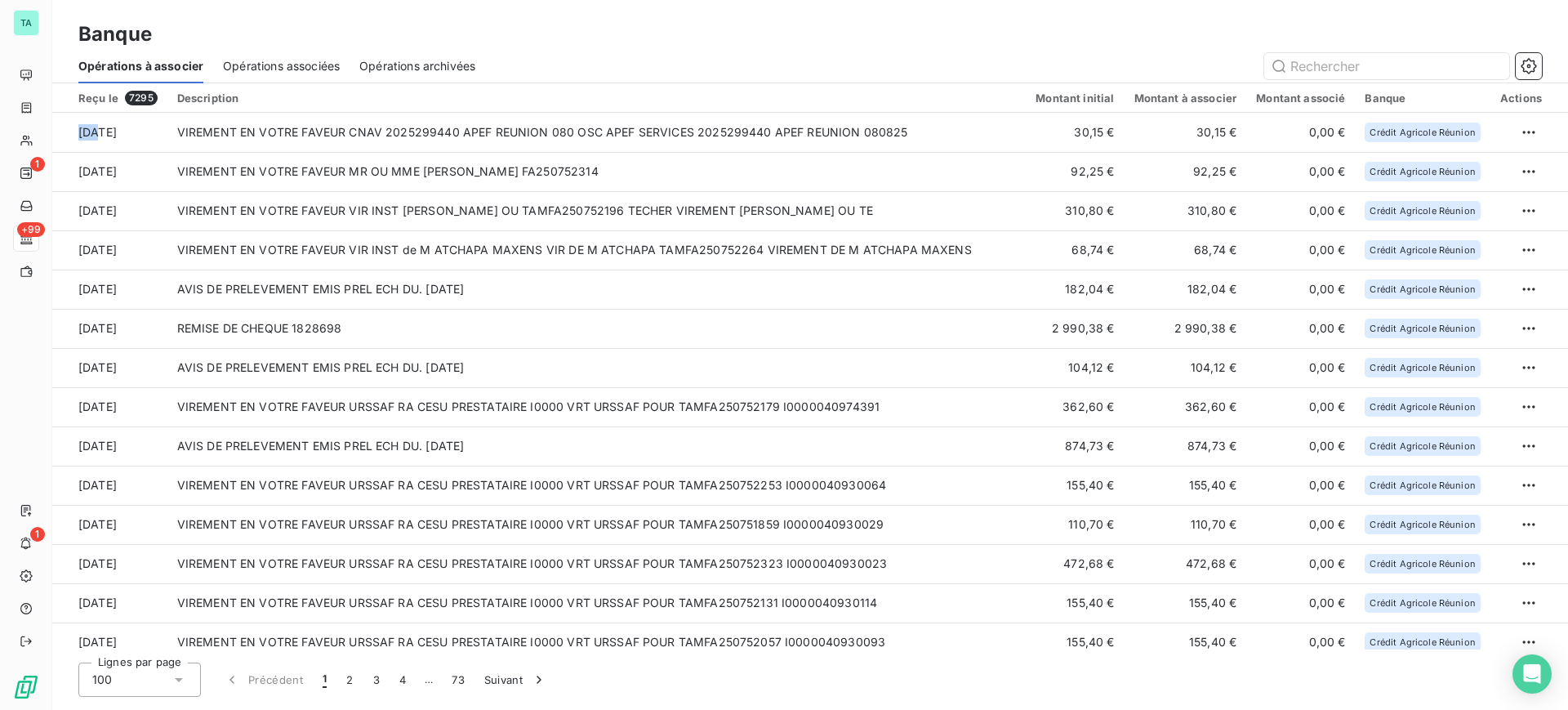
click at [444, 63] on span "Opérations archivées" at bounding box center [417, 65] width 116 height 16
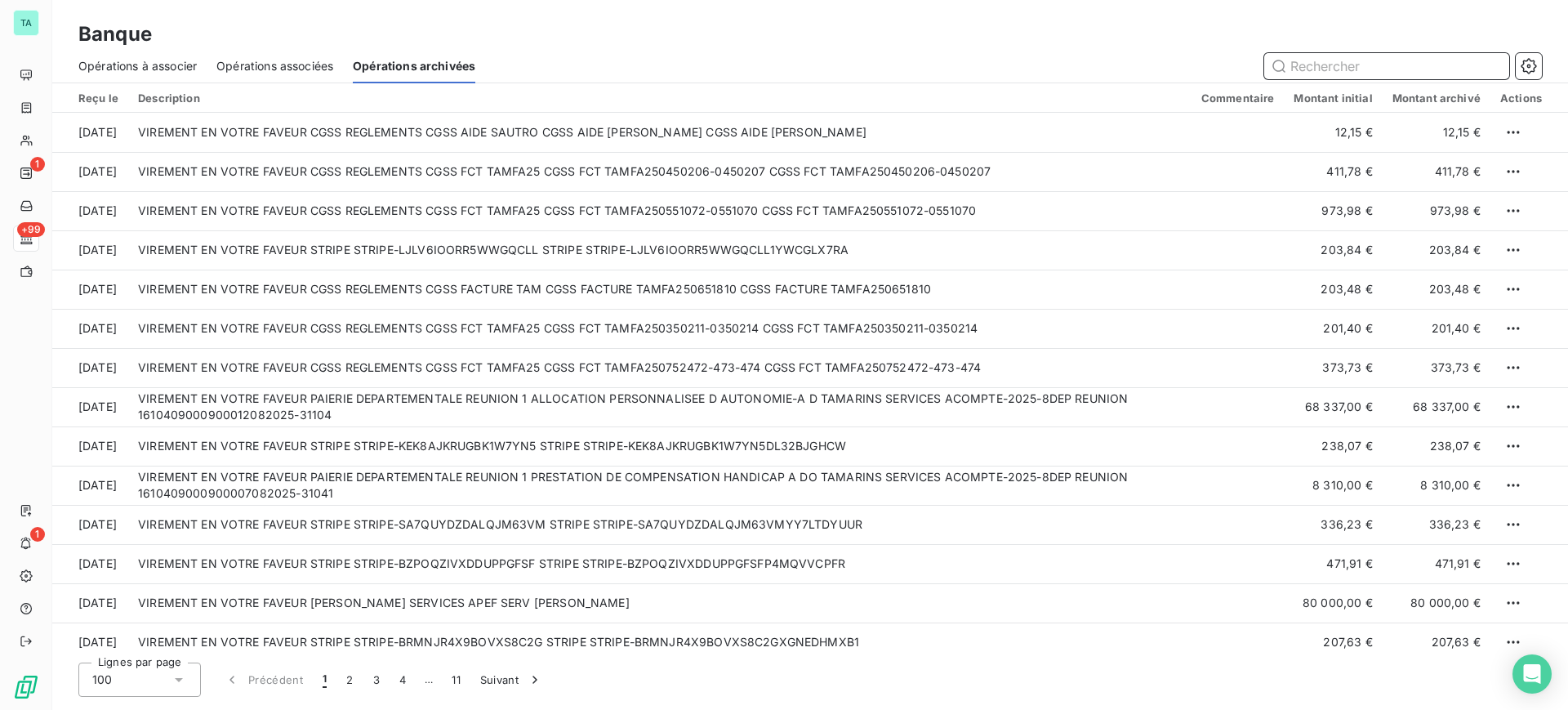
click at [1312, 67] on input "text" at bounding box center [1387, 65] width 246 height 26
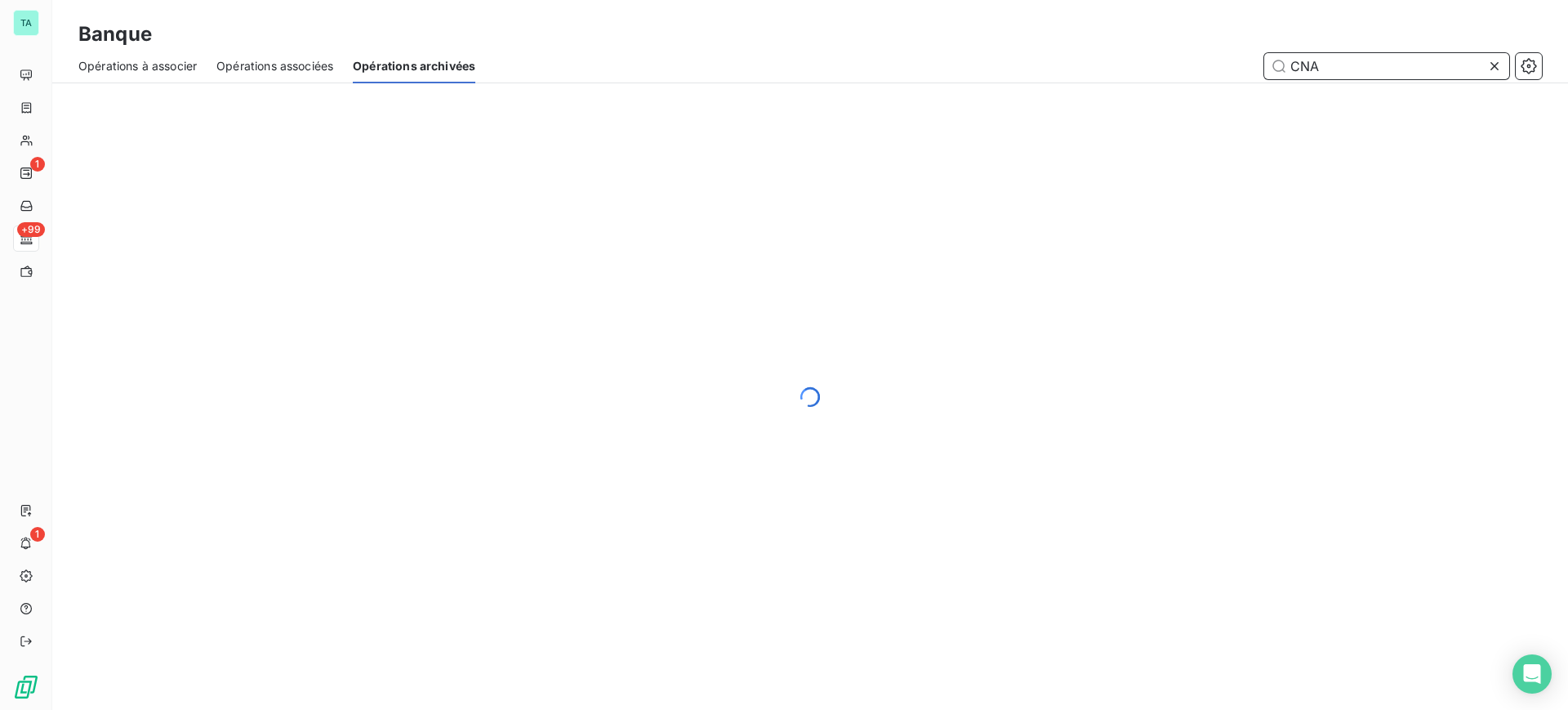
type input "CNAV"
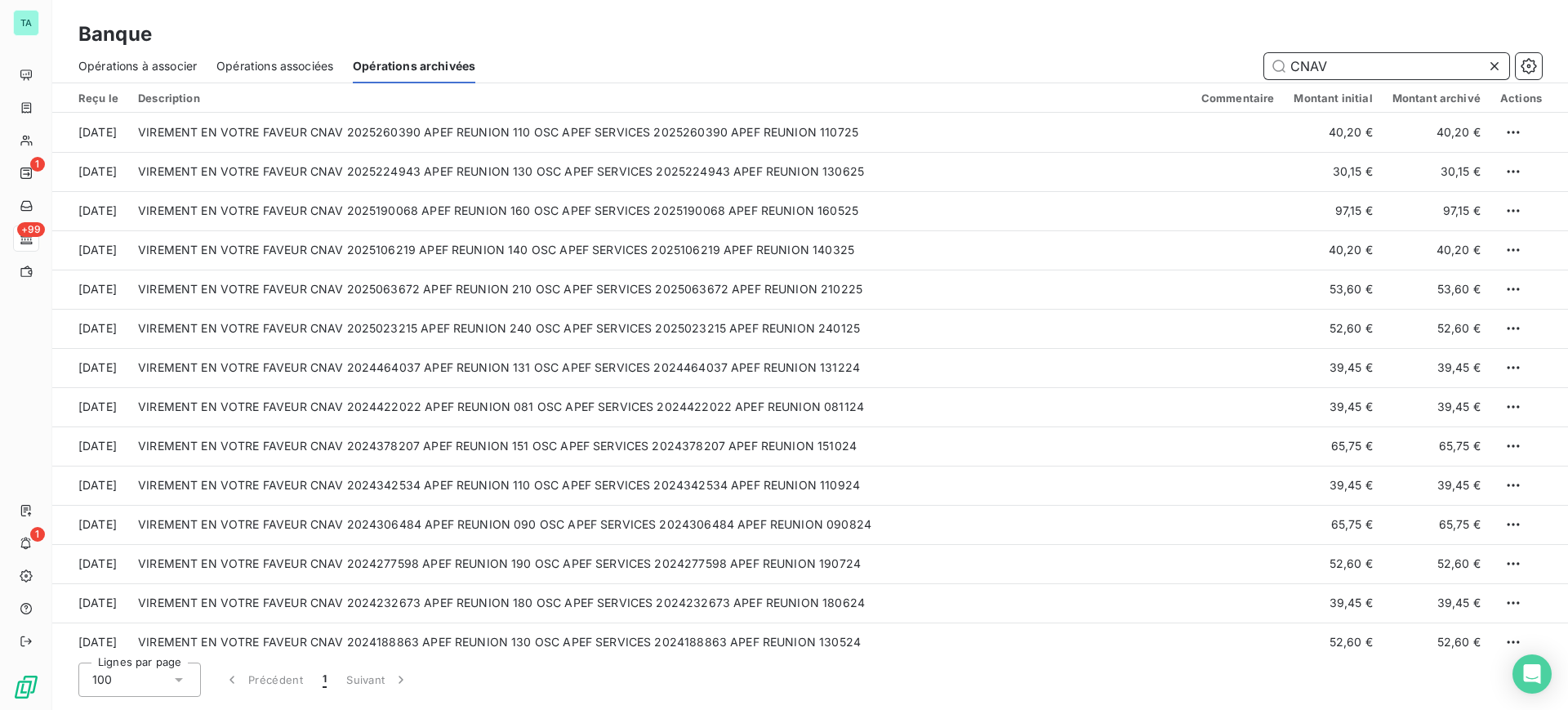
click at [121, 67] on span "Opérations à associer" at bounding box center [137, 65] width 118 height 16
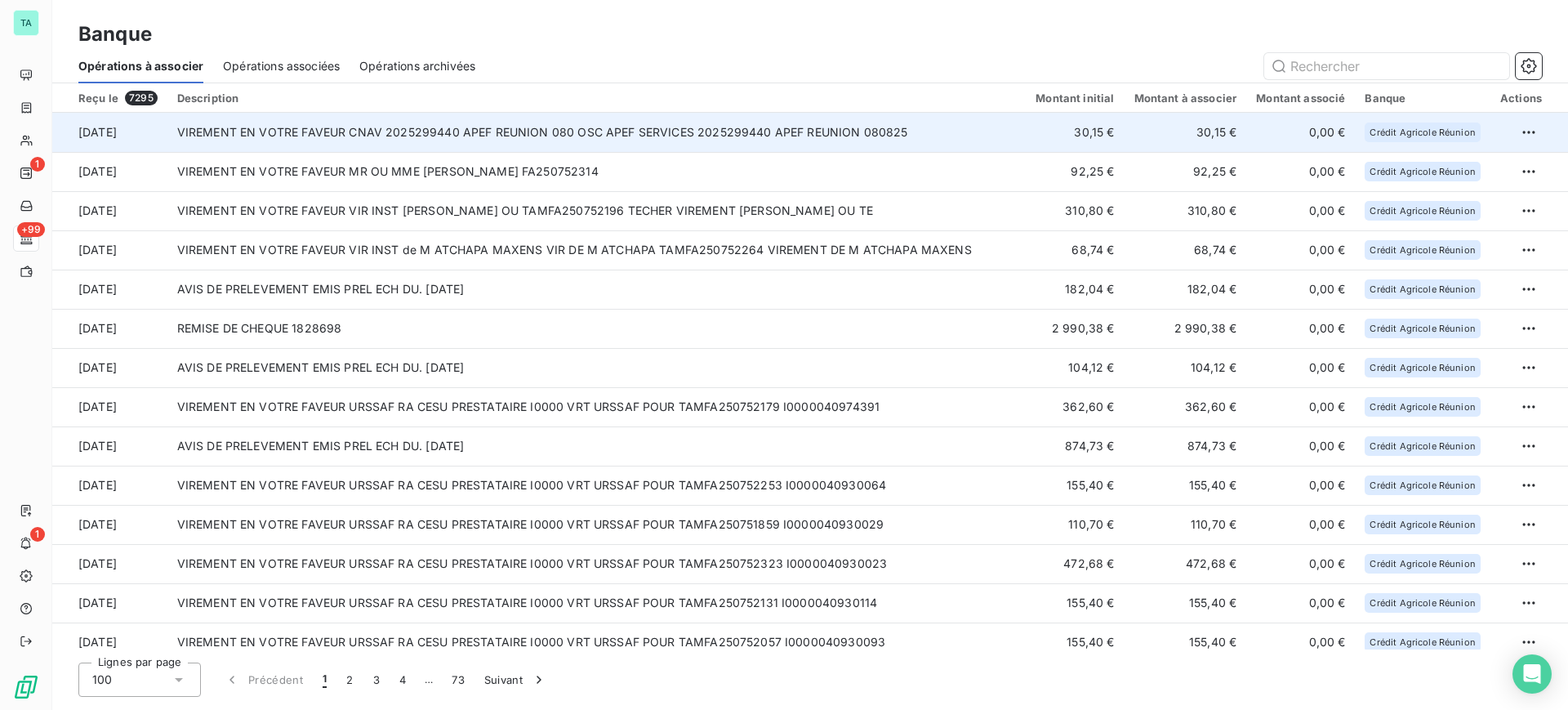
click at [792, 129] on td "VIREMENT EN VOTRE FAVEUR CNAV 2025299440 APEF REUNION 080 OSC APEF SERVICES 202…" at bounding box center [597, 132] width 859 height 39
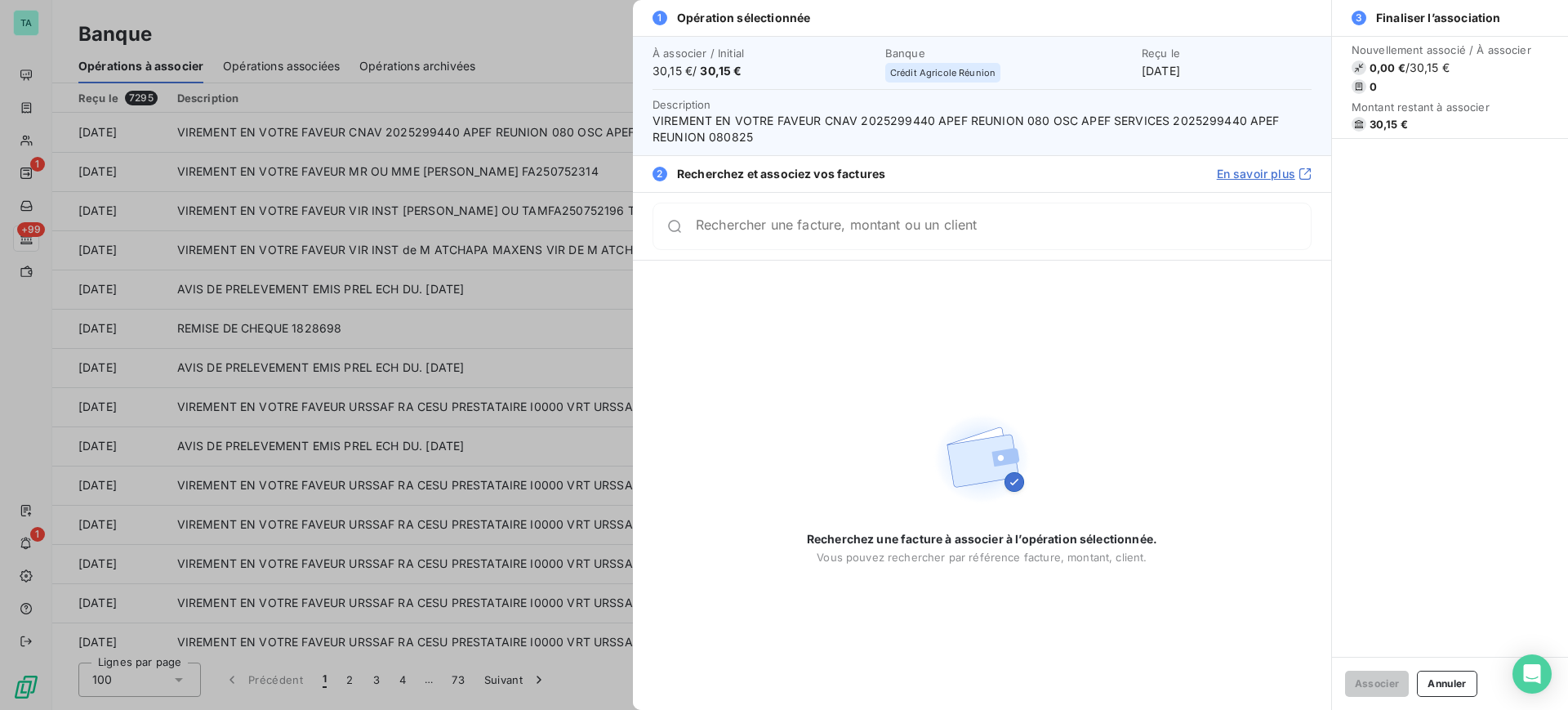
drag, startPoint x: 964, startPoint y: 133, endPoint x: 817, endPoint y: 132, distance: 147.0
click at [820, 132] on span "VIREMENT EN VOTRE FAVEUR CNAV 2025299440 APEF REUNION 080 OSC APEF SERVICES 202…" at bounding box center [981, 130] width 659 height 33
click at [812, 132] on span "VIREMENT EN VOTRE FAVEUR CNAV 2025299440 APEF REUNION 080 OSC APEF SERVICES 202…" at bounding box center [981, 130] width 659 height 33
click at [824, 118] on span "VIREMENT EN VOTRE FAVEUR CNAV 2025299440 APEF REUNION 080 OSC APEF SERVICES 202…" at bounding box center [981, 130] width 659 height 33
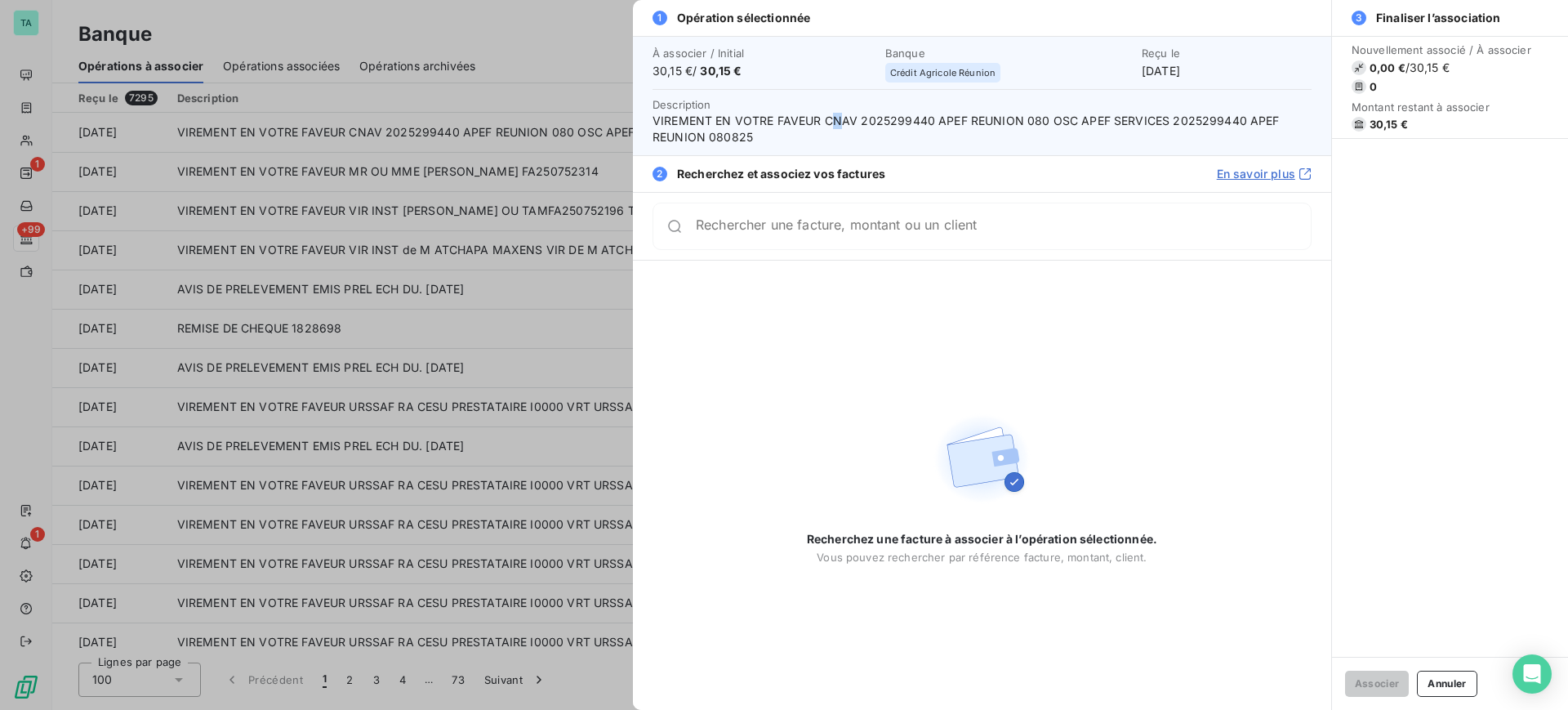
click at [852, 128] on span "VIREMENT EN VOTRE FAVEUR CNAV 2025299440 APEF REUNION 080 OSC APEF SERVICES 202…" at bounding box center [981, 130] width 659 height 33
drag, startPoint x: 867, startPoint y: 136, endPoint x: 911, endPoint y: 140, distance: 44.2
click at [890, 138] on span "VIREMENT EN VOTRE FAVEUR CNAV 2025299440 APEF REUNION 080 OSC APEF SERVICES 202…" at bounding box center [981, 130] width 659 height 33
drag, startPoint x: 911, startPoint y: 140, endPoint x: 1089, endPoint y: 125, distance: 178.6
click at [1102, 125] on span "VIREMENT EN VOTRE FAVEUR CNAV 2025299440 APEF REUNION 080 OSC APEF SERVICES 202…" at bounding box center [981, 130] width 659 height 33
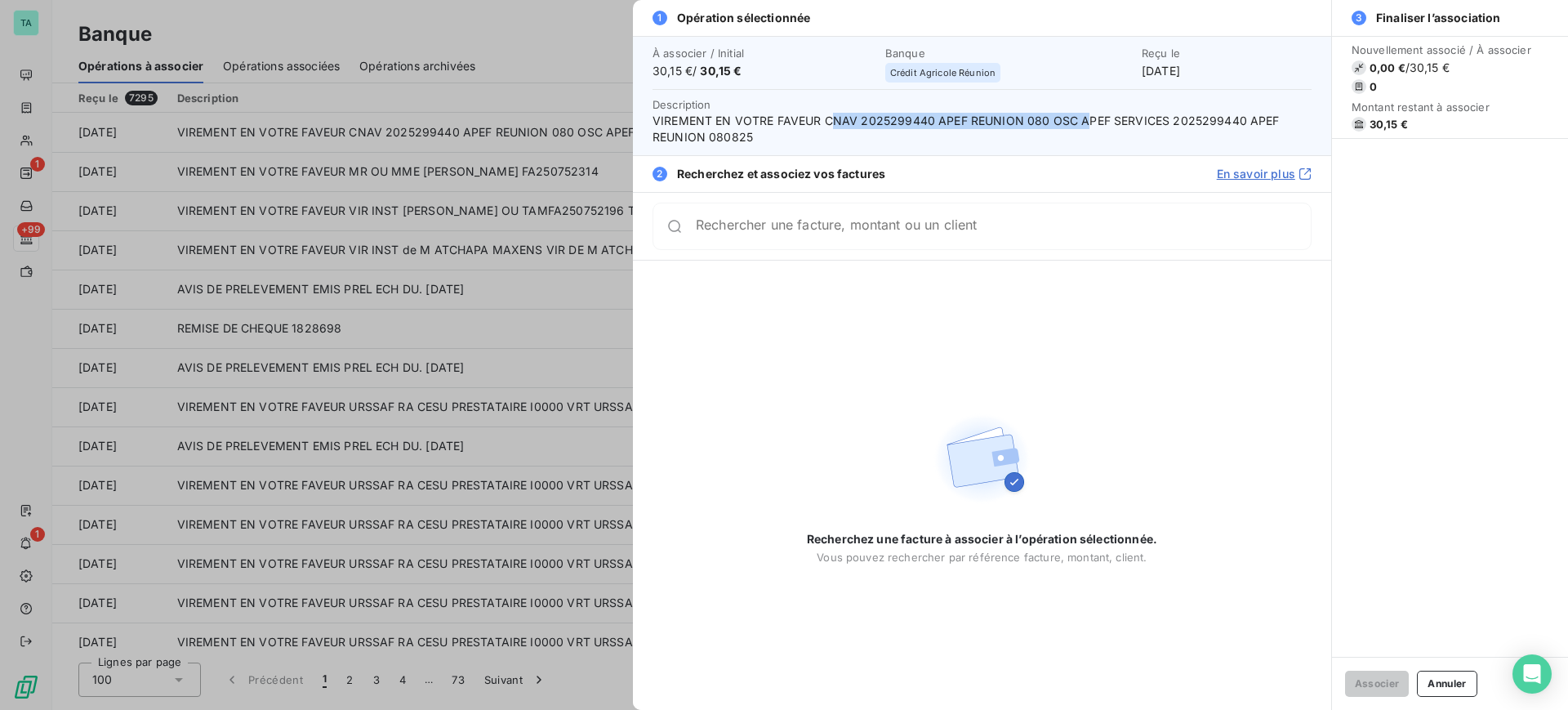
drag, startPoint x: 1086, startPoint y: 125, endPoint x: 829, endPoint y: 129, distance: 257.0
click at [829, 129] on span "VIREMENT EN VOTRE FAVEUR CNAV 2025299440 APEF REUNION 080 OSC APEF SERVICES 202…" at bounding box center [981, 130] width 659 height 33
click at [823, 116] on span "VIREMENT EN VOTRE FAVEUR CNAV 2025299440 APEF REUNION 080 OSC APEF SERVICES 202…" at bounding box center [981, 130] width 659 height 33
drag, startPoint x: 823, startPoint y: 116, endPoint x: 921, endPoint y: 140, distance: 100.9
click at [910, 135] on span "VIREMENT EN VOTRE FAVEUR CNAV 2025299440 APEF REUNION 080 OSC APEF SERVICES 202…" at bounding box center [981, 130] width 659 height 33
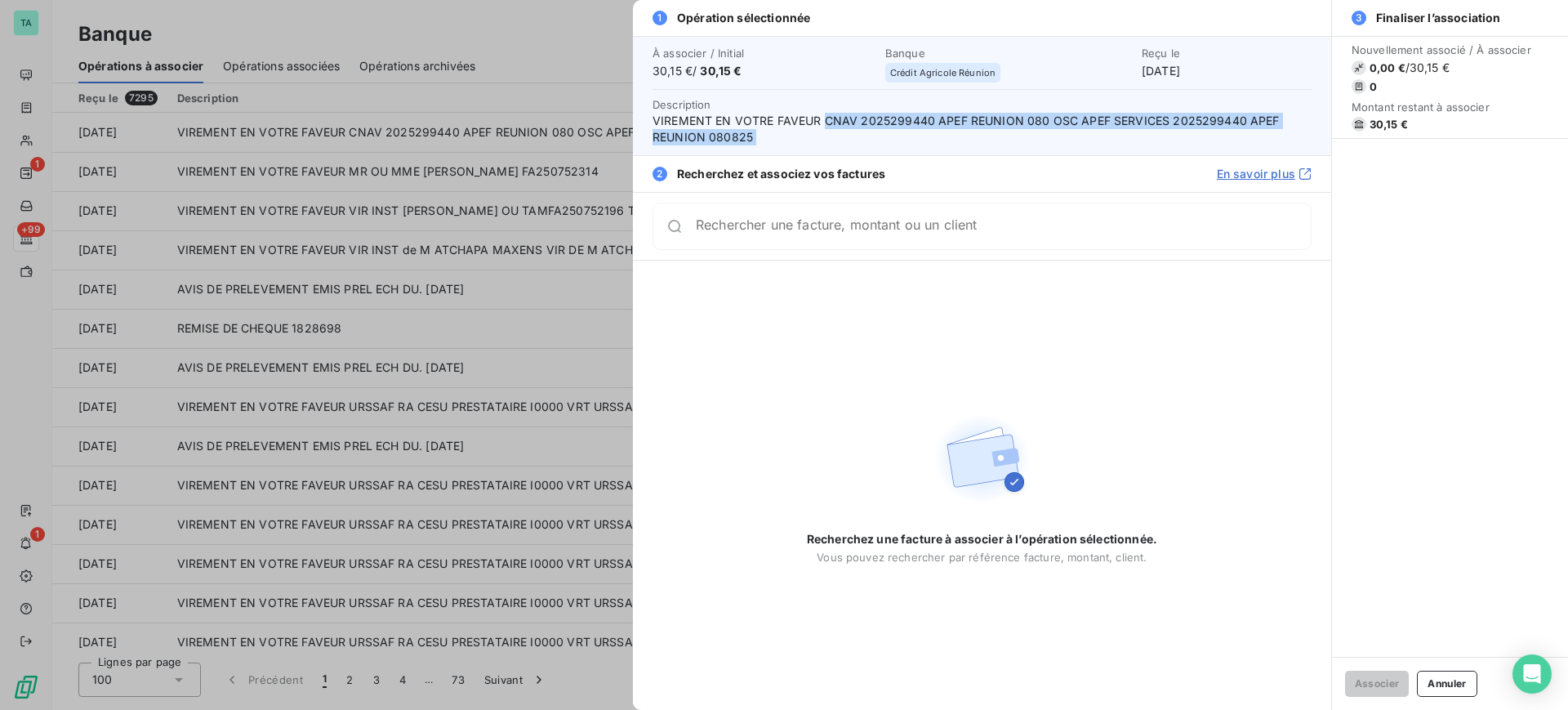
drag, startPoint x: 921, startPoint y: 140, endPoint x: 946, endPoint y: 145, distance: 25.5
click at [922, 140] on span "VIREMENT EN VOTRE FAVEUR CNAV 2025299440 APEF REUNION 080 OSC APEF SERVICES 202…" at bounding box center [981, 130] width 659 height 33
copy span "CNAV 2025299440 APEF REUNION 080 OSC APEF SERVICES 2025299440 APEF REUNION 0808…"
click at [1439, 687] on button "Annuler" at bounding box center [1447, 683] width 59 height 26
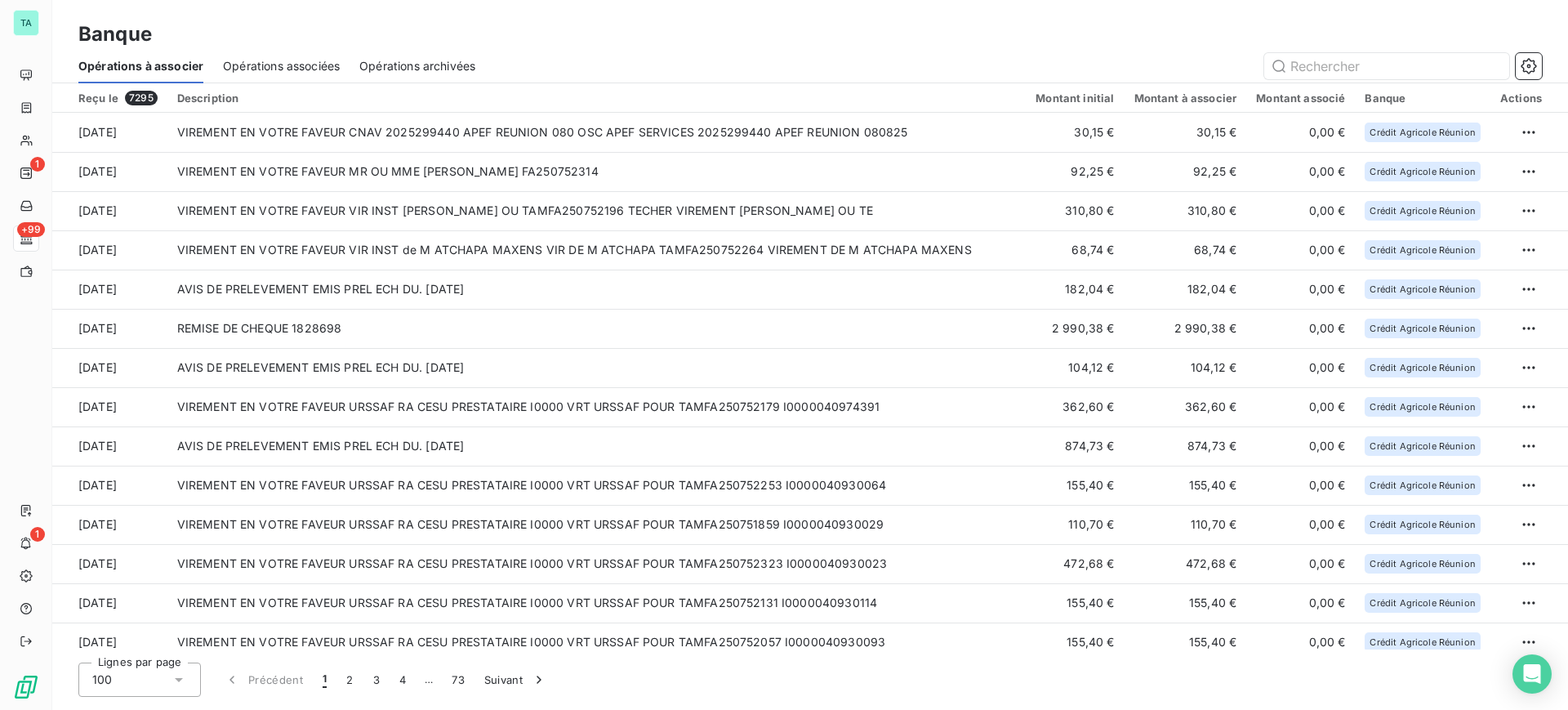
click at [425, 69] on span "Opérations archivées" at bounding box center [417, 65] width 116 height 16
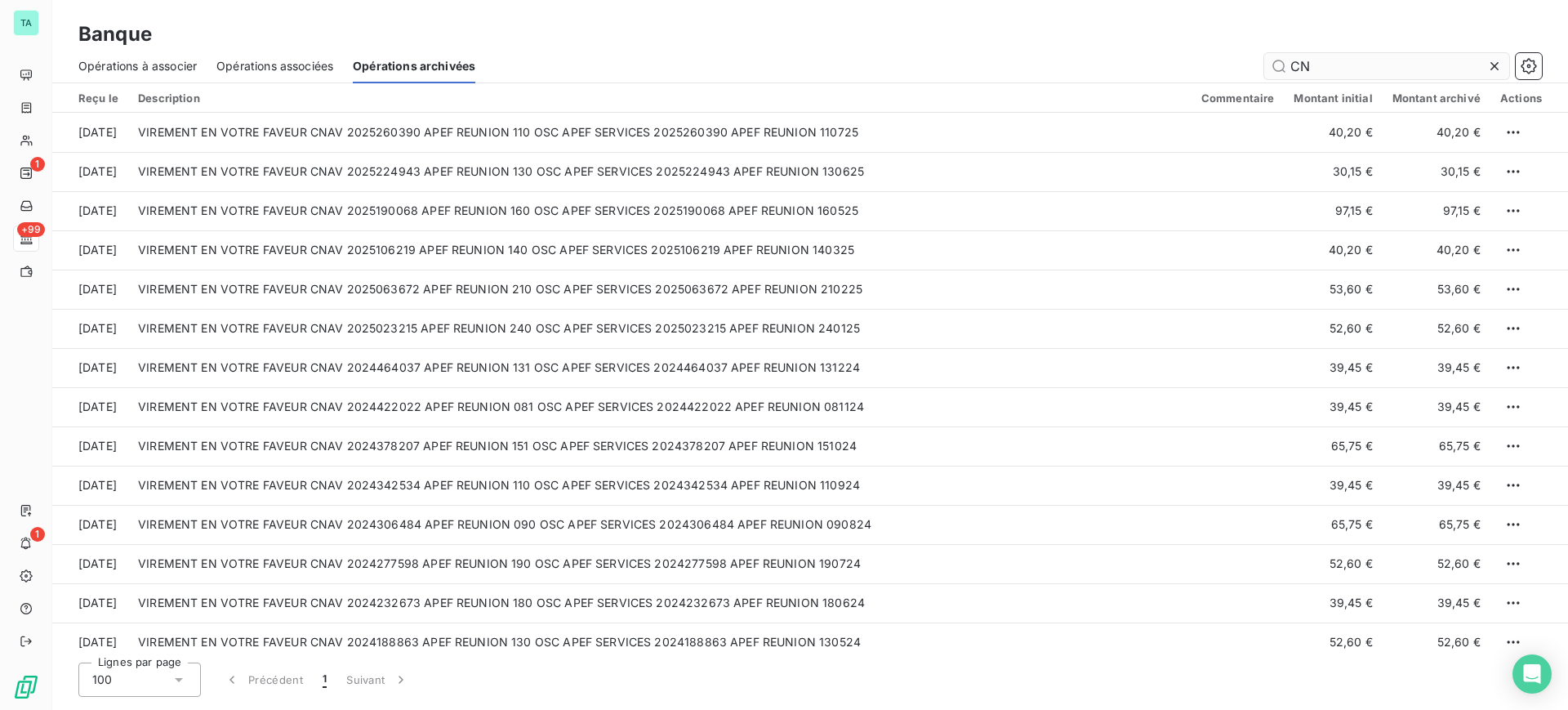
type input "C"
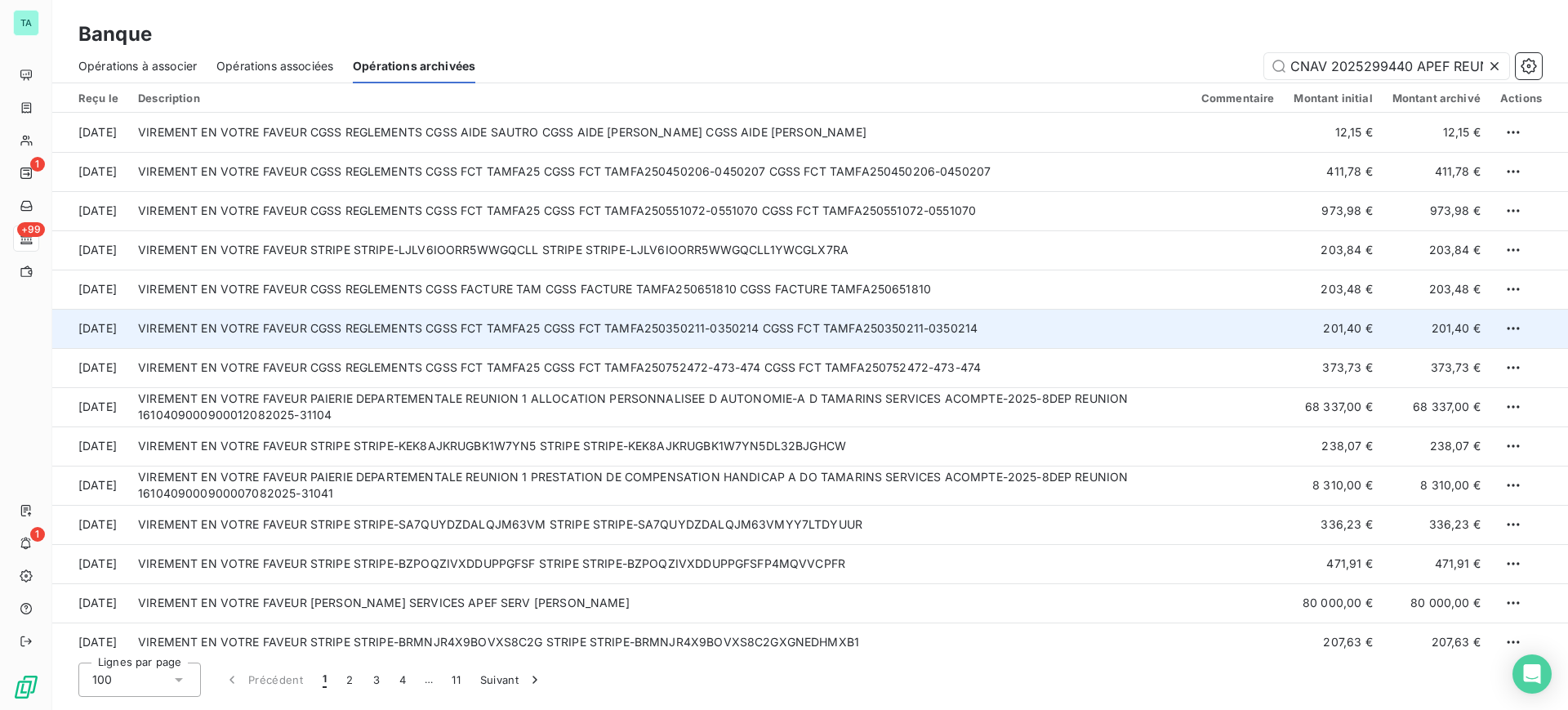
scroll to position [0, 427]
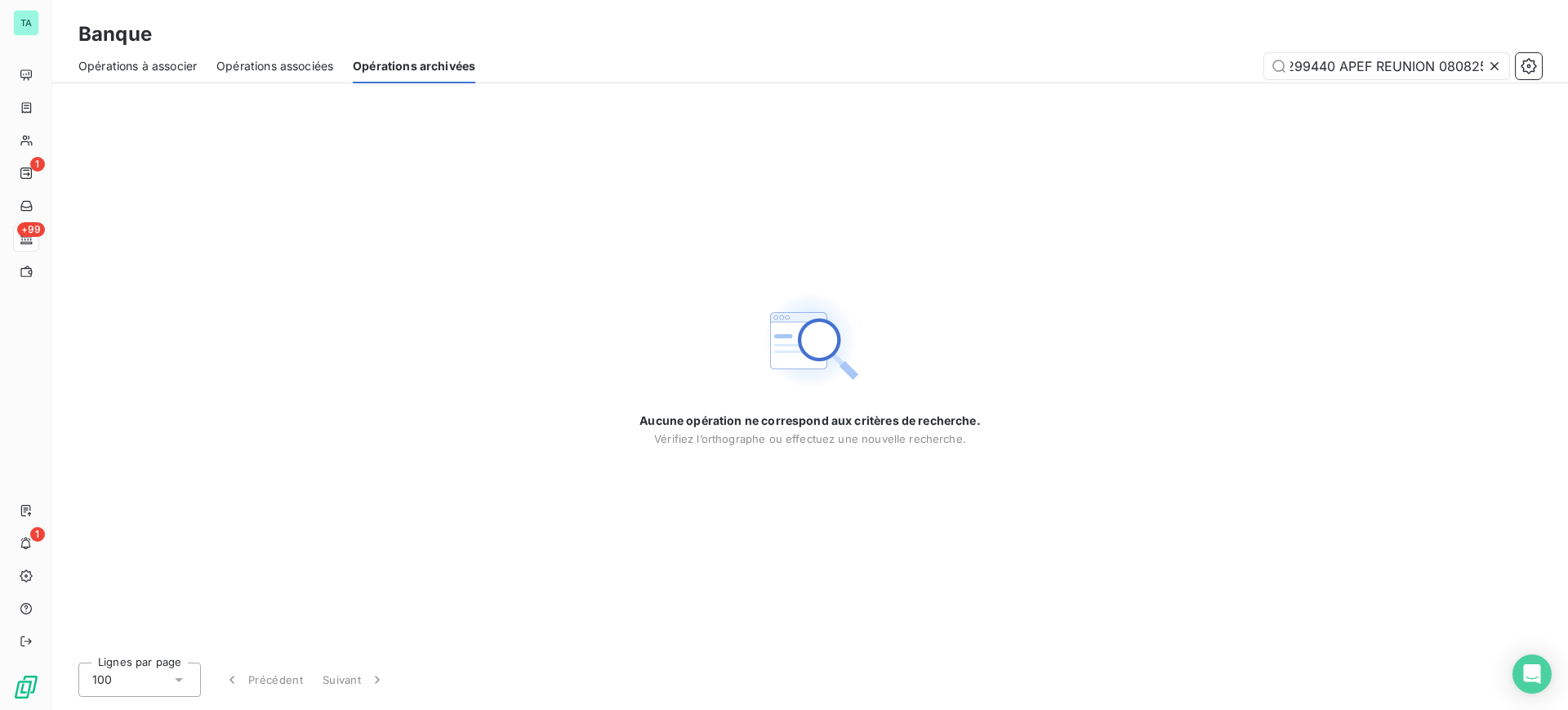
type input "CNAV 2025299440 APEF REUNION 080 OSC APEF SERVICES 2025299440 APEF REUNION 0808…"
click at [1495, 65] on icon at bounding box center [1494, 66] width 9 height 9
click at [1495, 65] on input "text" at bounding box center [1387, 65] width 246 height 26
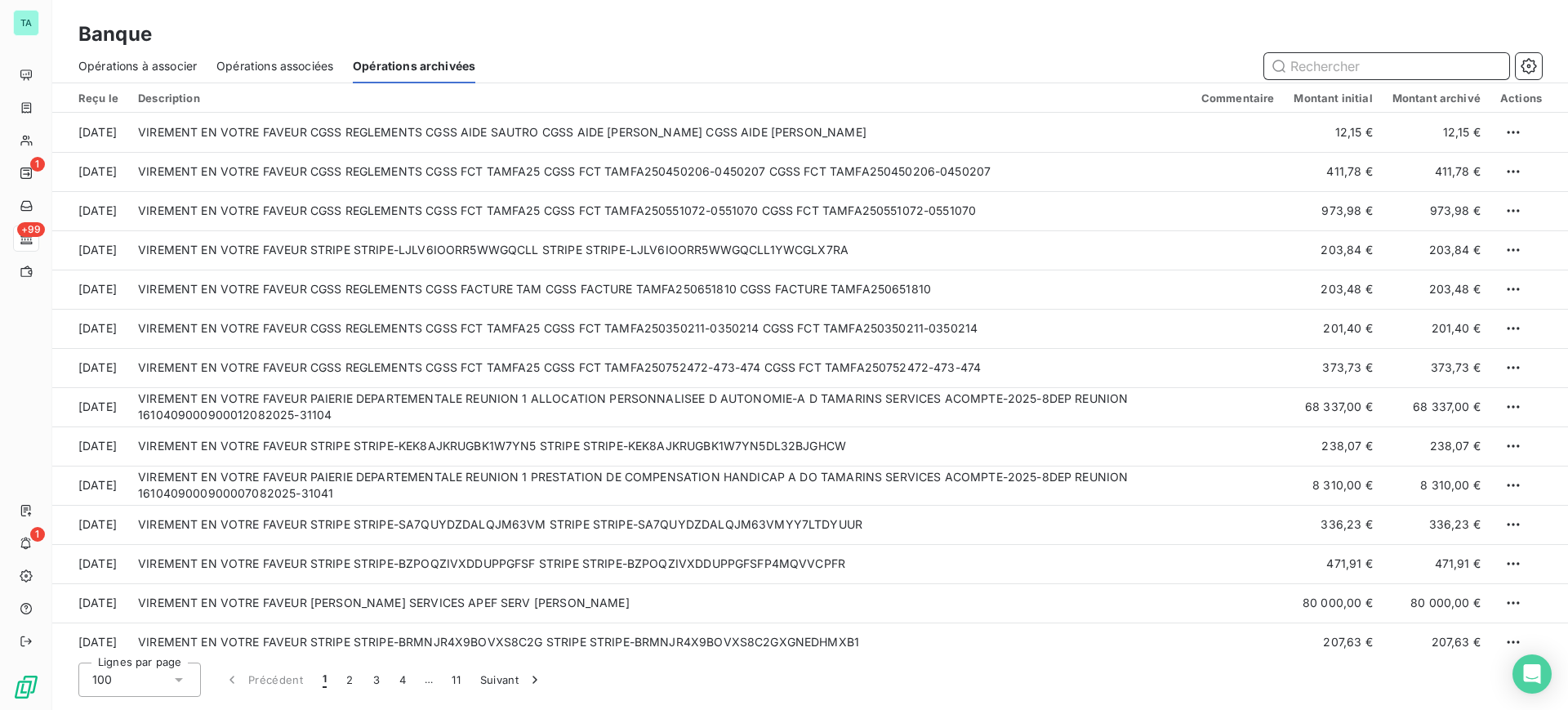
click at [1307, 68] on input "text" at bounding box center [1387, 65] width 246 height 26
paste input "TAMFA250651813"
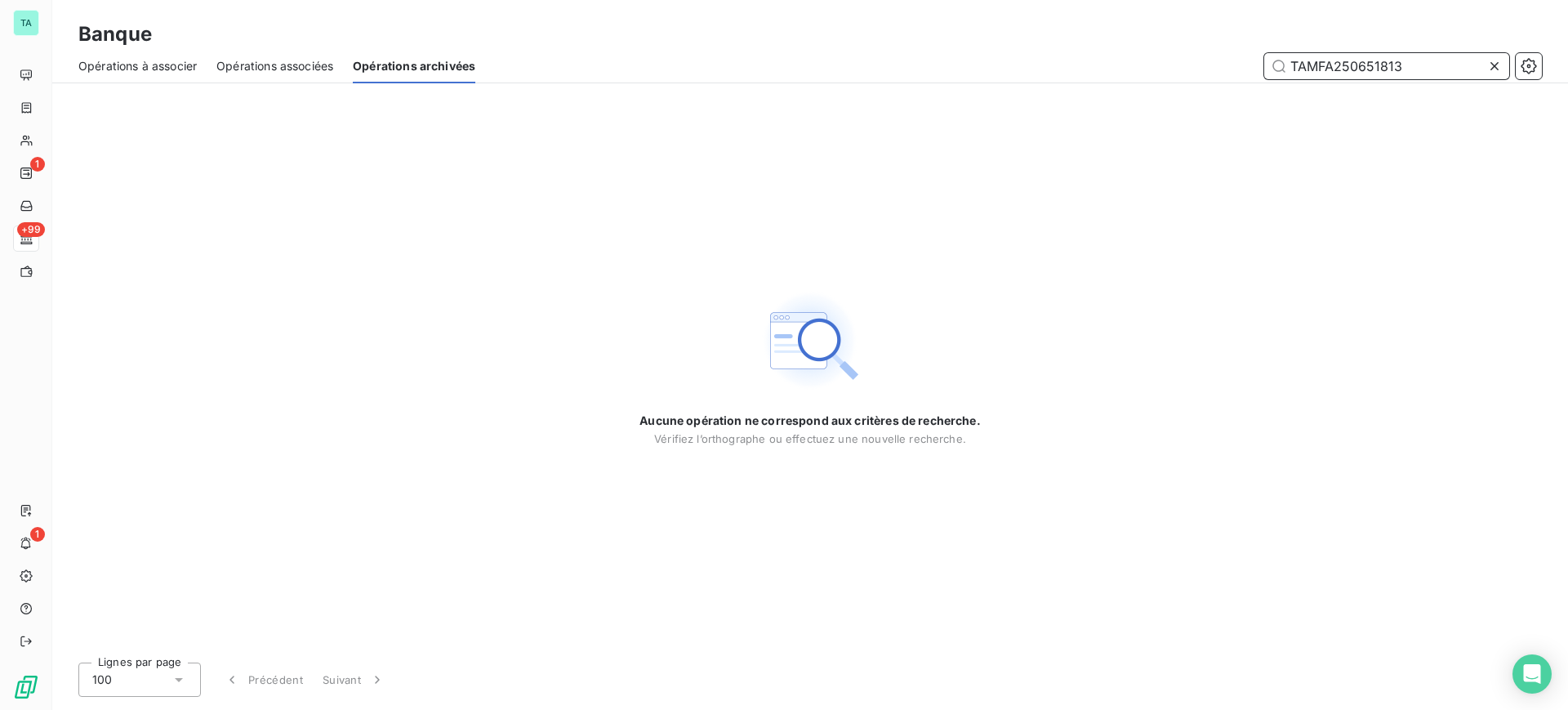
click at [1336, 65] on input "TAMFA250651813" at bounding box center [1387, 65] width 246 height 26
type input "250651813"
click at [1495, 65] on icon at bounding box center [1494, 66] width 9 height 9
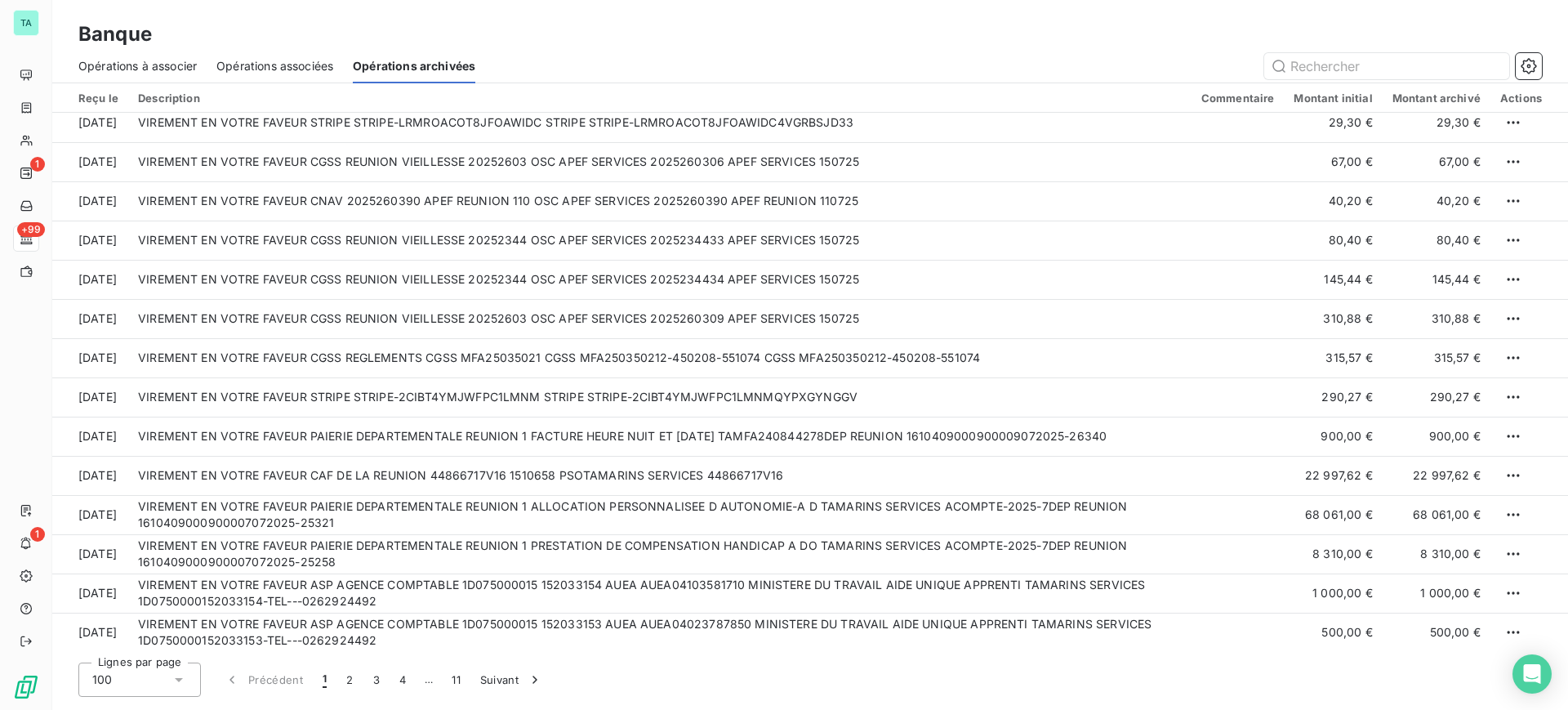
scroll to position [817, 0]
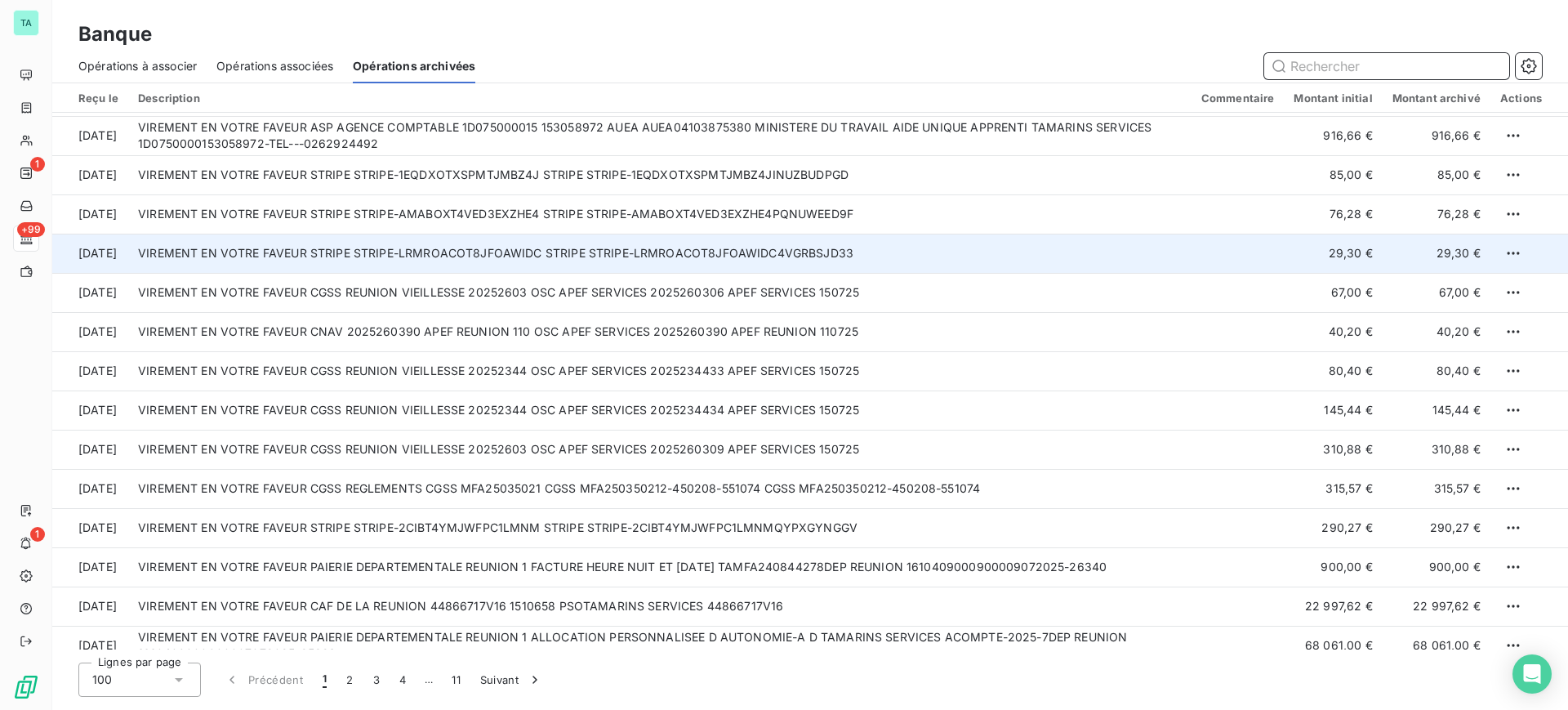
scroll to position [715, 0]
